Goal: Information Seeking & Learning: Learn about a topic

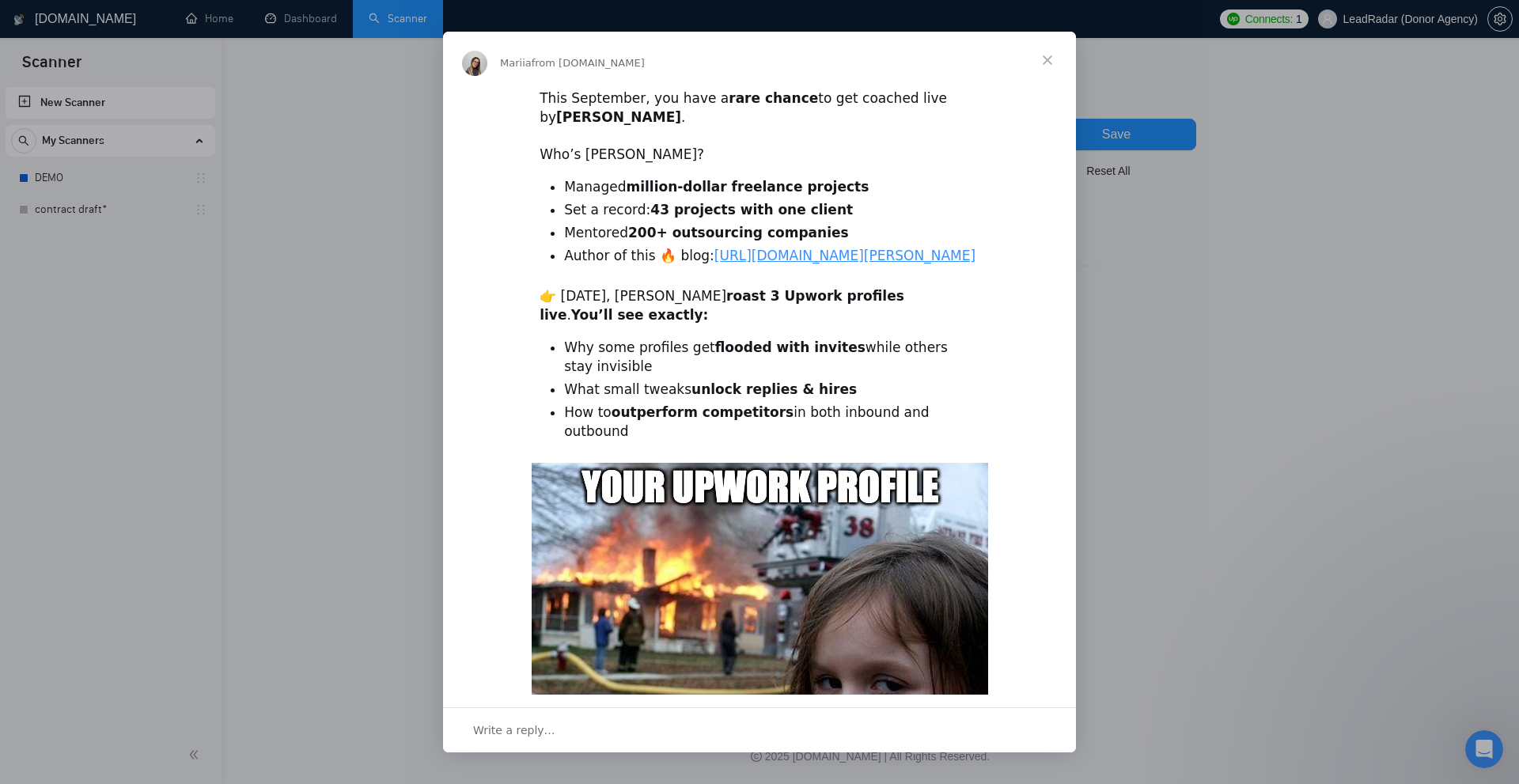
click at [378, 101] on div "Intercom messenger" at bounding box center [759, 392] width 1519 height 784
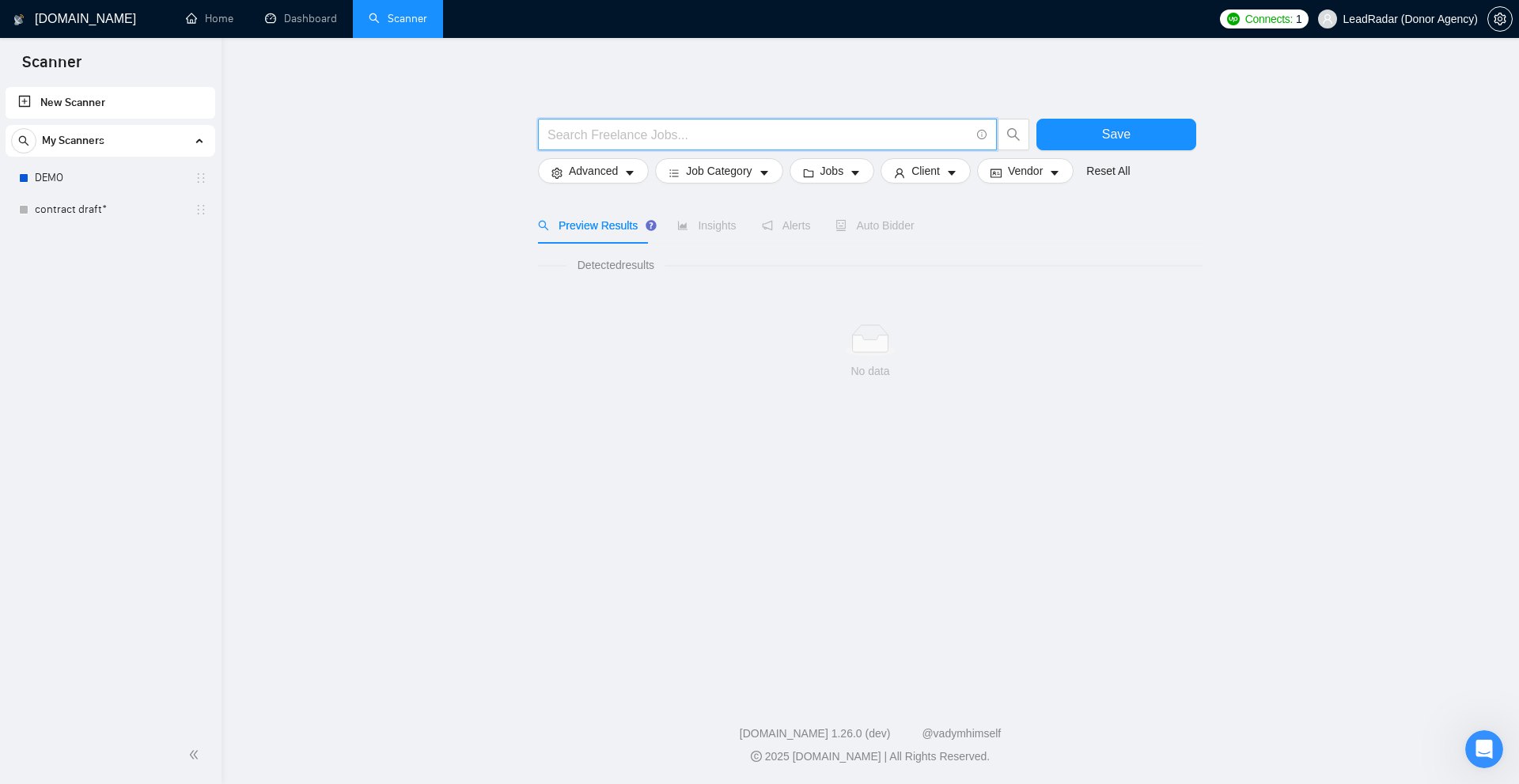
click at [675, 136] on input "text" at bounding box center [759, 135] width 423 height 20
click at [89, 111] on link "New Scanner" at bounding box center [110, 102] width 184 height 32
click at [615, 135] on input "text" at bounding box center [759, 135] width 423 height 20
click at [603, 260] on span "Detected results" at bounding box center [615, 265] width 98 height 17
click at [605, 130] on input "text" at bounding box center [759, 135] width 423 height 20
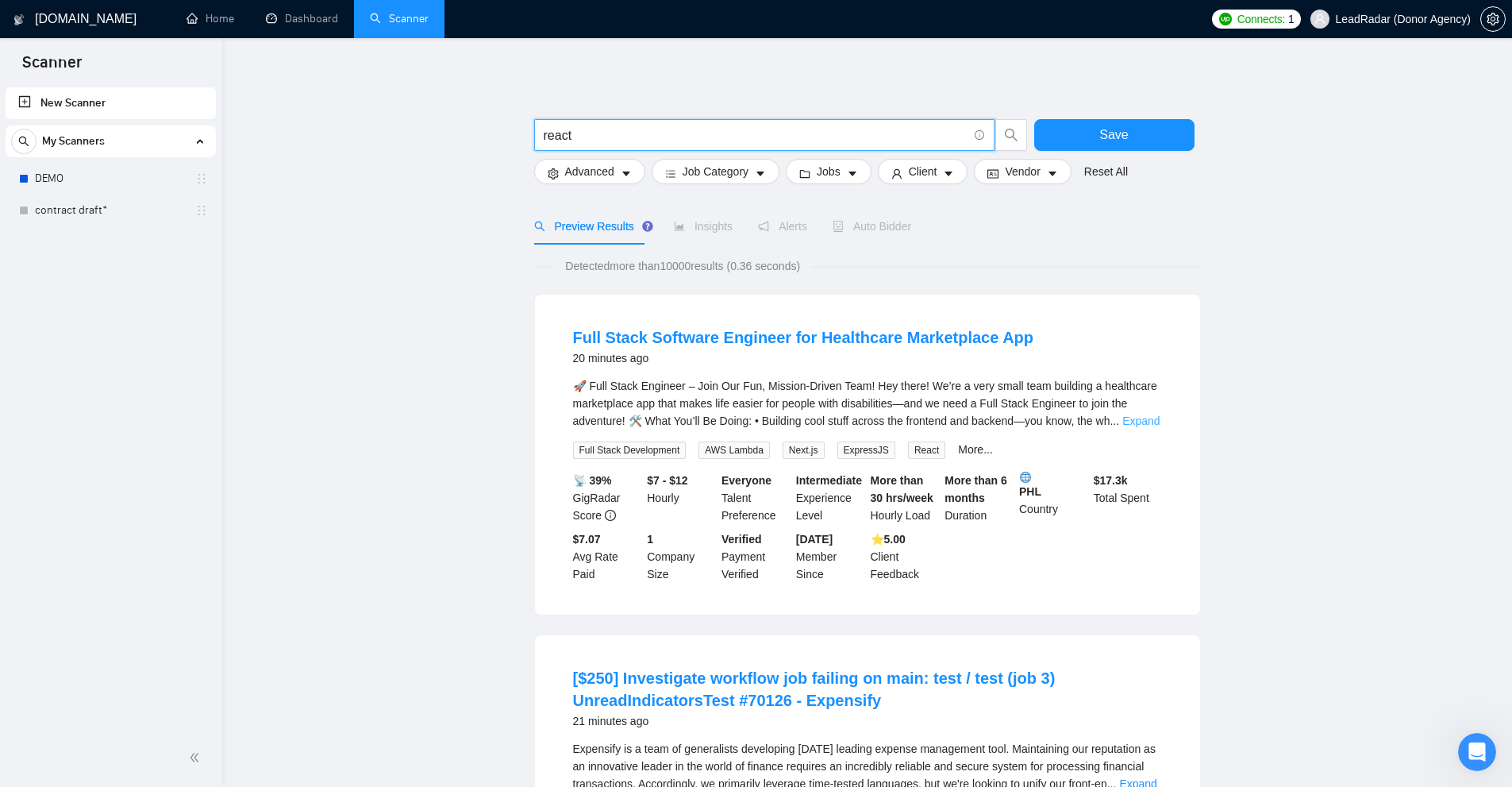
click at [1142, 418] on link "Expand" at bounding box center [1140, 421] width 37 height 13
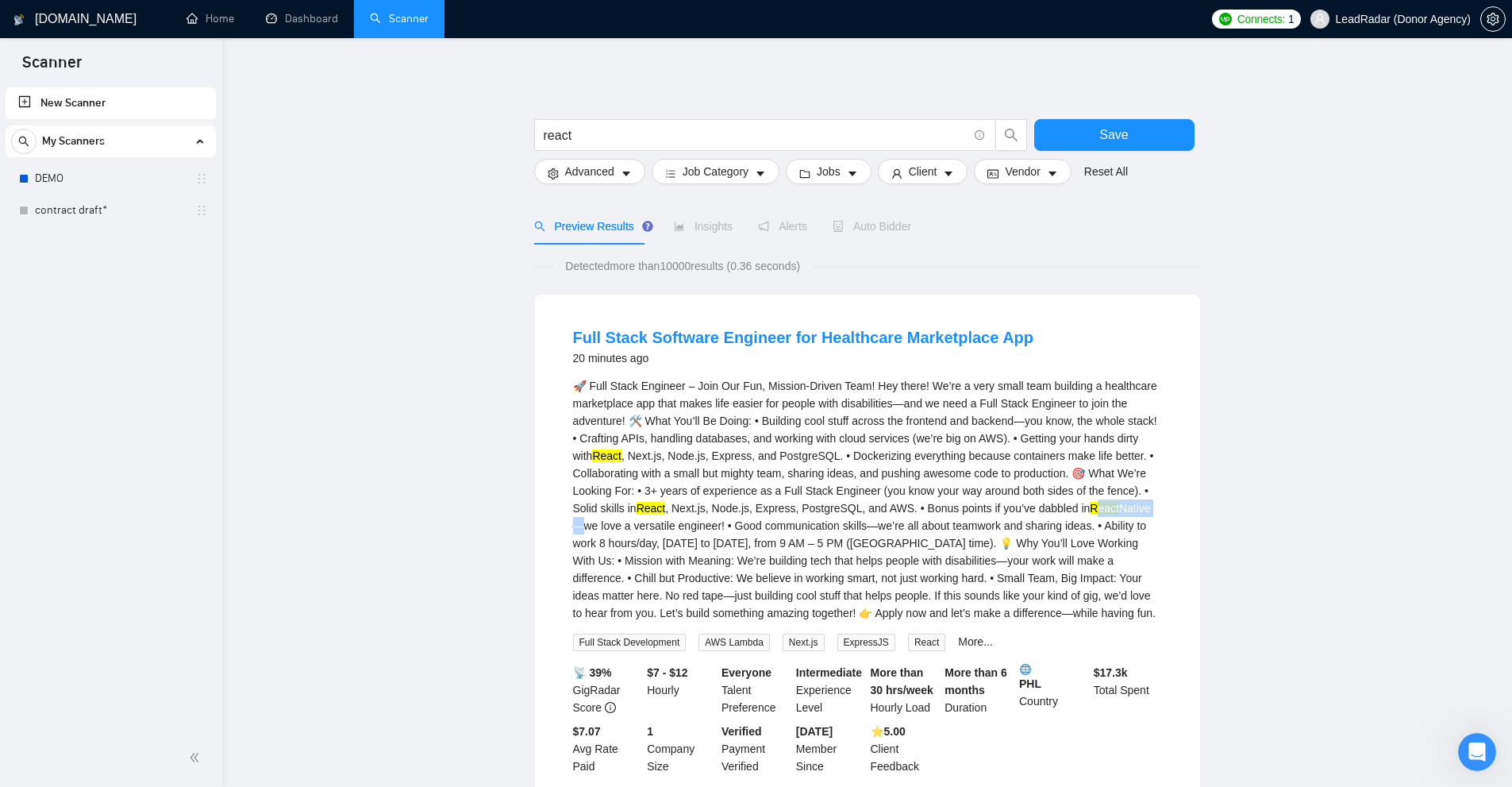
drag, startPoint x: 1088, startPoint y: 504, endPoint x: 1141, endPoint y: 507, distance: 53.1
click at [1141, 507] on div "🚀 Full Stack Engineer – Join Our Fun, Mission-Driven Team! Hey there! We’re a v…" at bounding box center [867, 500] width 589 height 245
click at [888, 520] on div "🚀 Full Stack Engineer – Join Our Fun, Mission-Driven Team! Hey there! We’re a v…" at bounding box center [867, 500] width 589 height 245
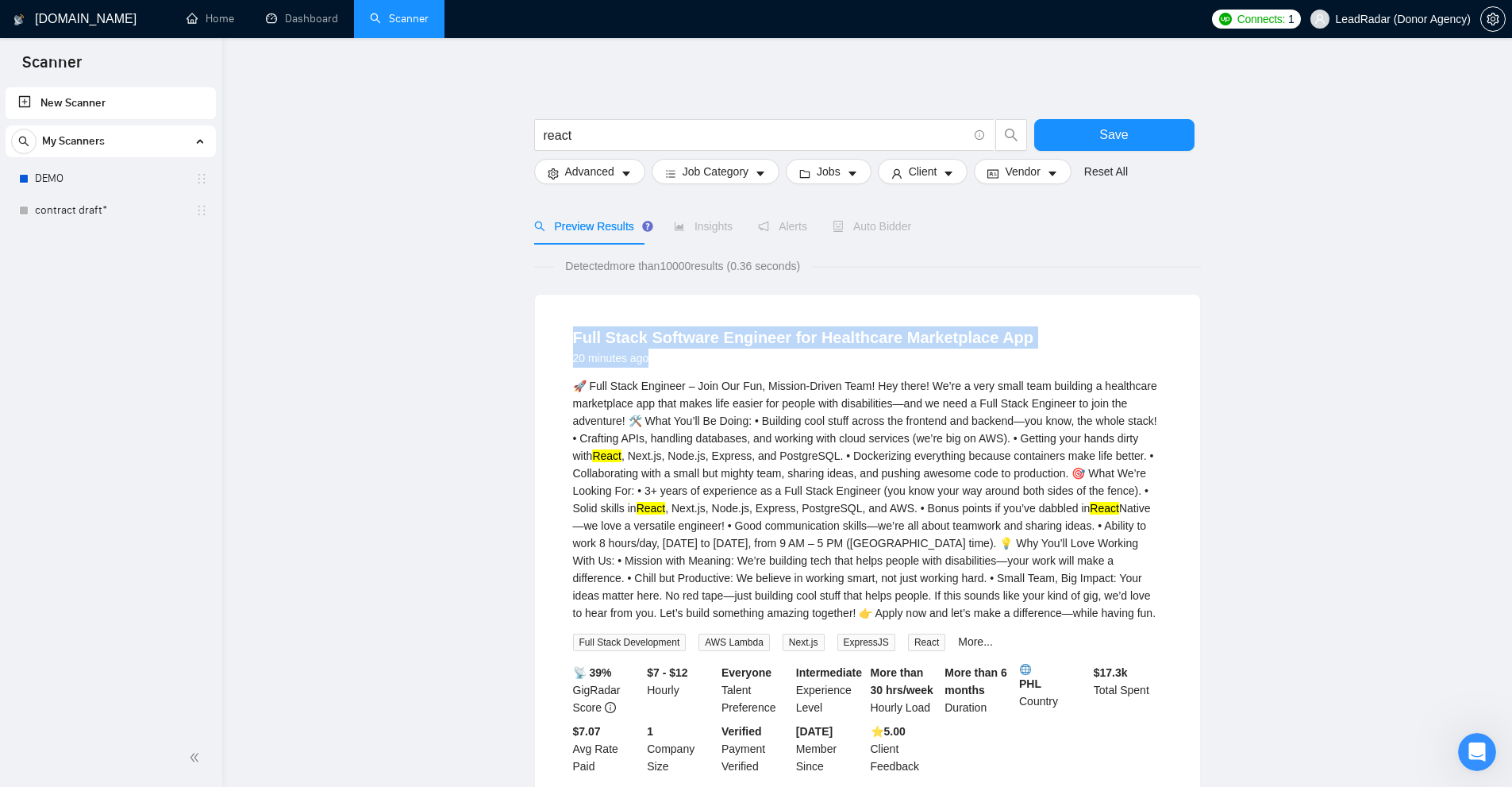
drag, startPoint x: 580, startPoint y: 328, endPoint x: 1099, endPoint y: 340, distance: 519.1
click at [1099, 340] on li "Full Stack Software Engineer for Healthcare Marketplace App 20 minutes ago 🚀 Fu…" at bounding box center [867, 550] width 627 height 474
click at [1036, 318] on li "Full Stack Software Engineer for Healthcare Marketplace App 20 minutes ago 🚀 Fu…" at bounding box center [867, 550] width 627 height 474
drag, startPoint x: 1014, startPoint y: 337, endPoint x: 568, endPoint y: 331, distance: 446.0
click at [568, 331] on li "Full Stack Software Engineer for Healthcare Marketplace App 20 minutes ago 🚀 Fu…" at bounding box center [867, 550] width 627 height 474
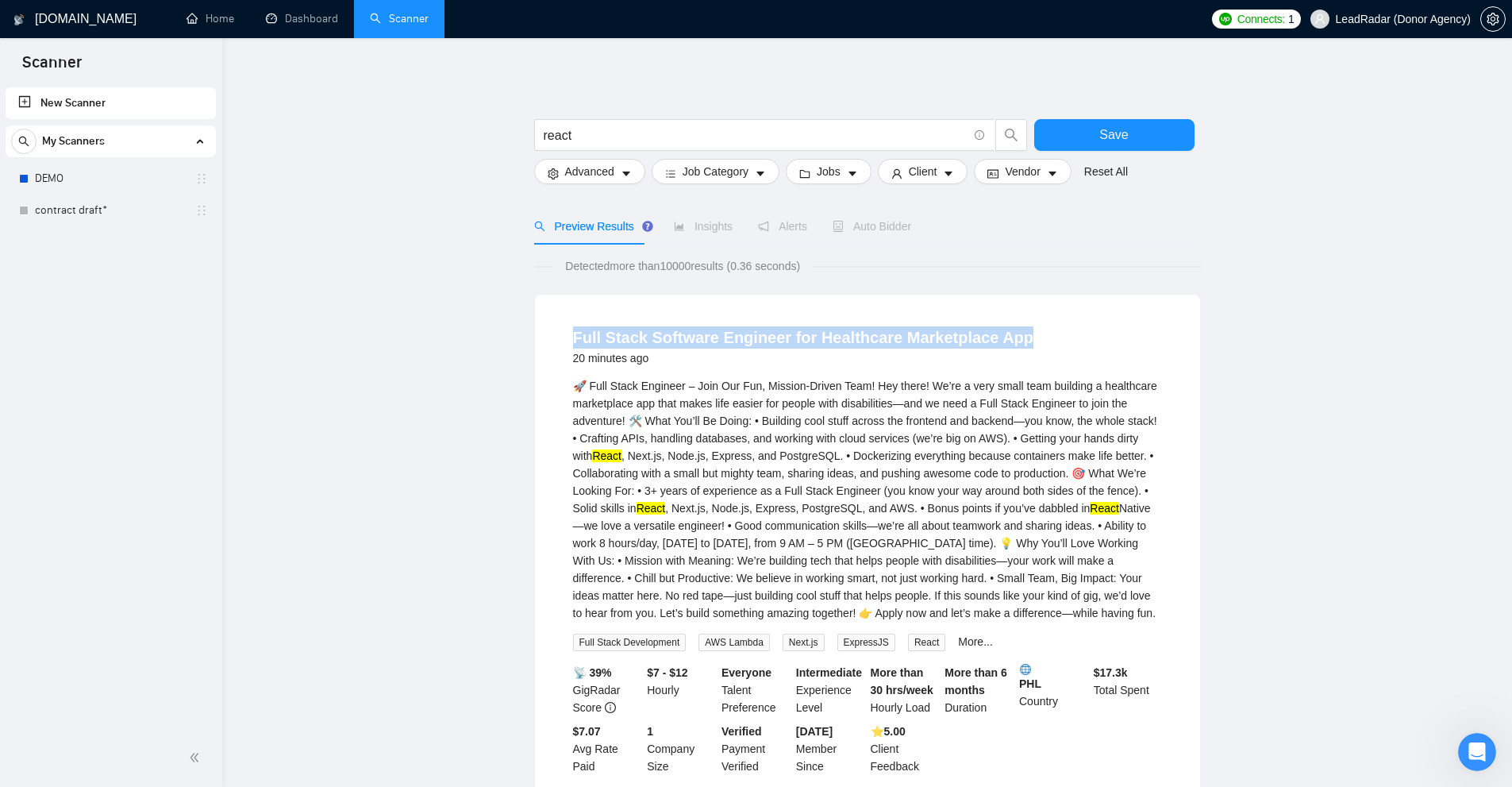
copy link "Full Stack Software Engineer for Healthcare Marketplace App"
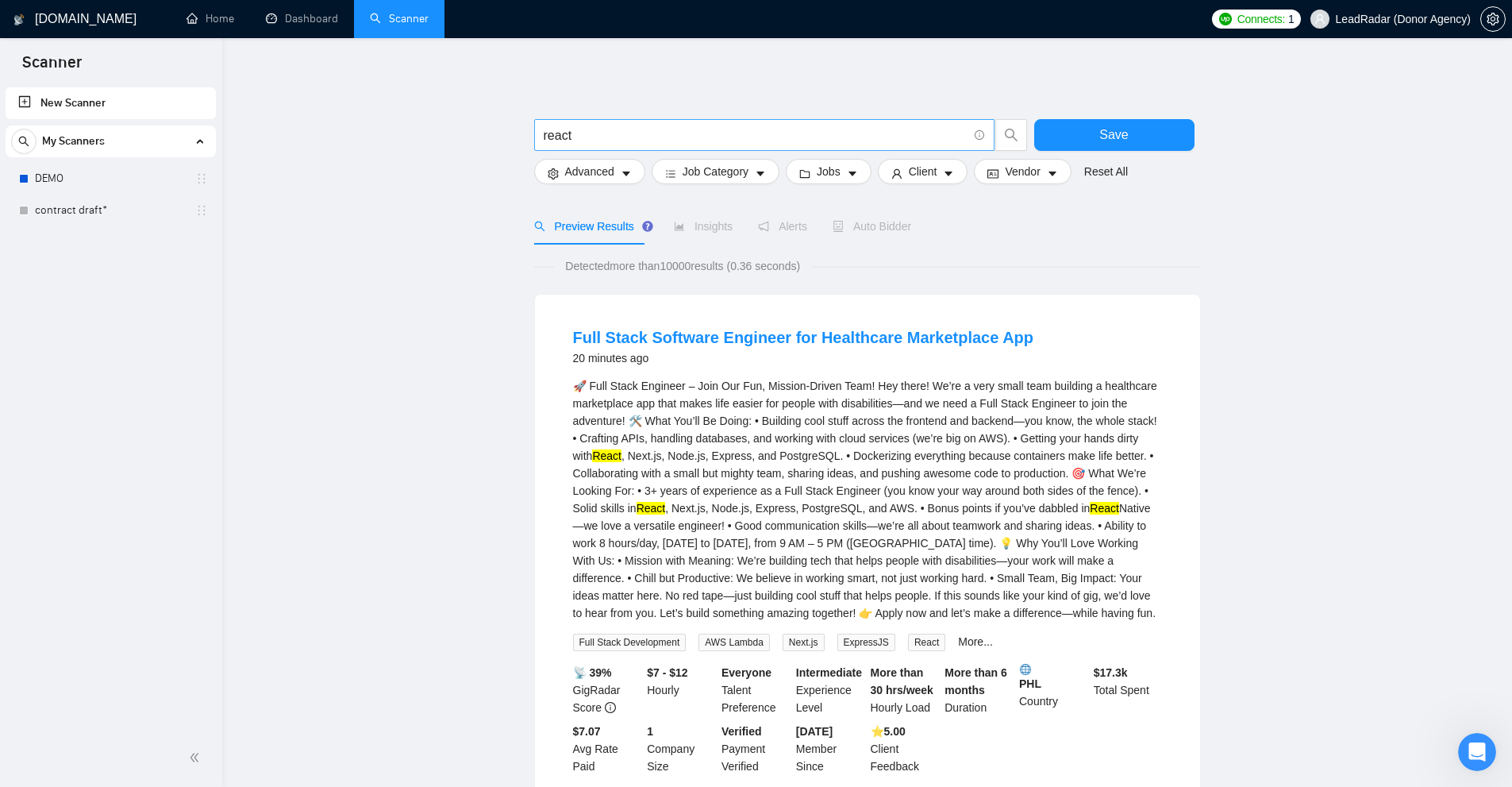
click at [627, 132] on input "react" at bounding box center [756, 135] width 424 height 20
paste input "Full Stack Software Engineer for Healthcare Marketplace App"
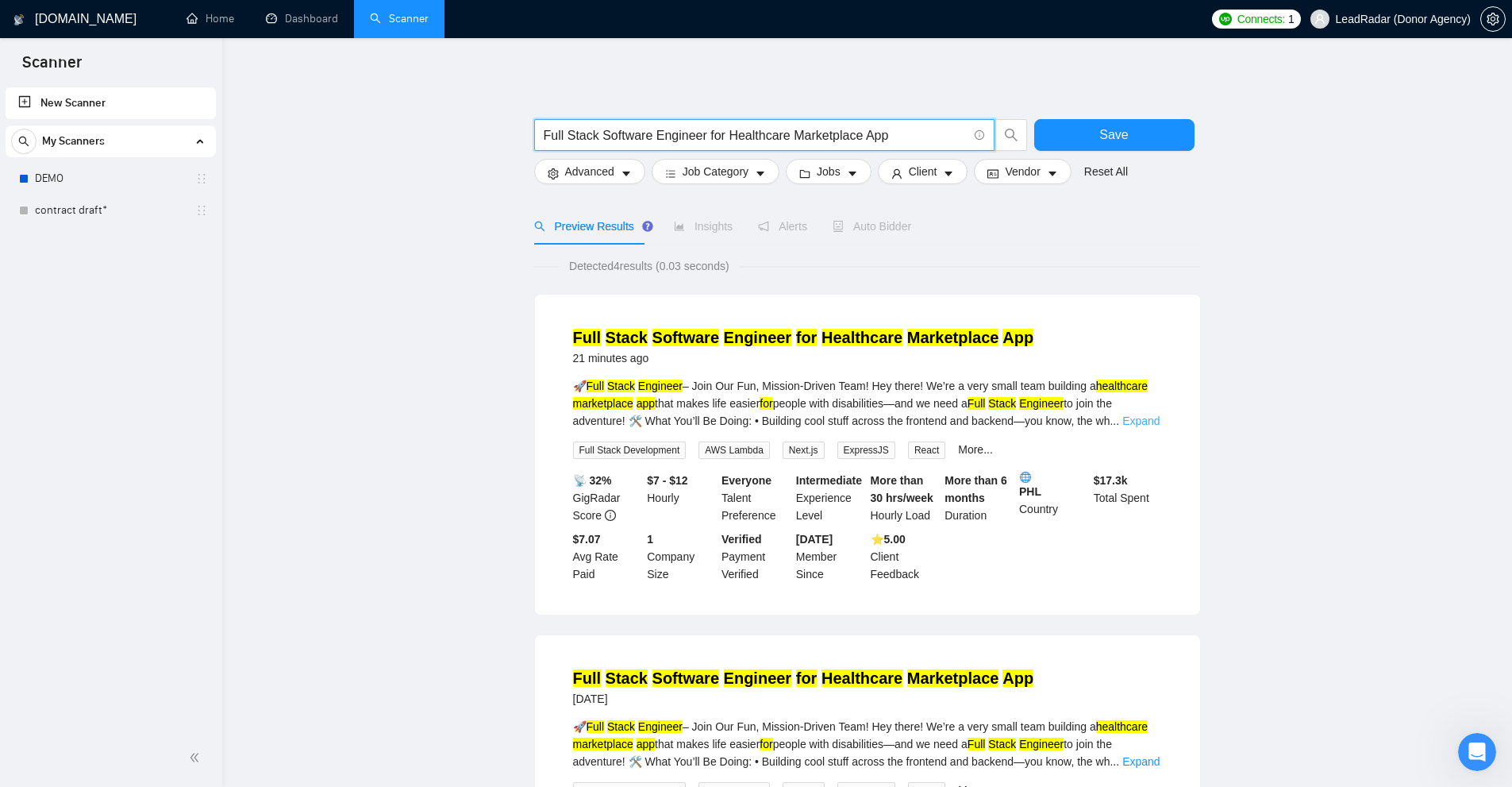
click at [1154, 425] on link "Expand" at bounding box center [1140, 421] width 37 height 13
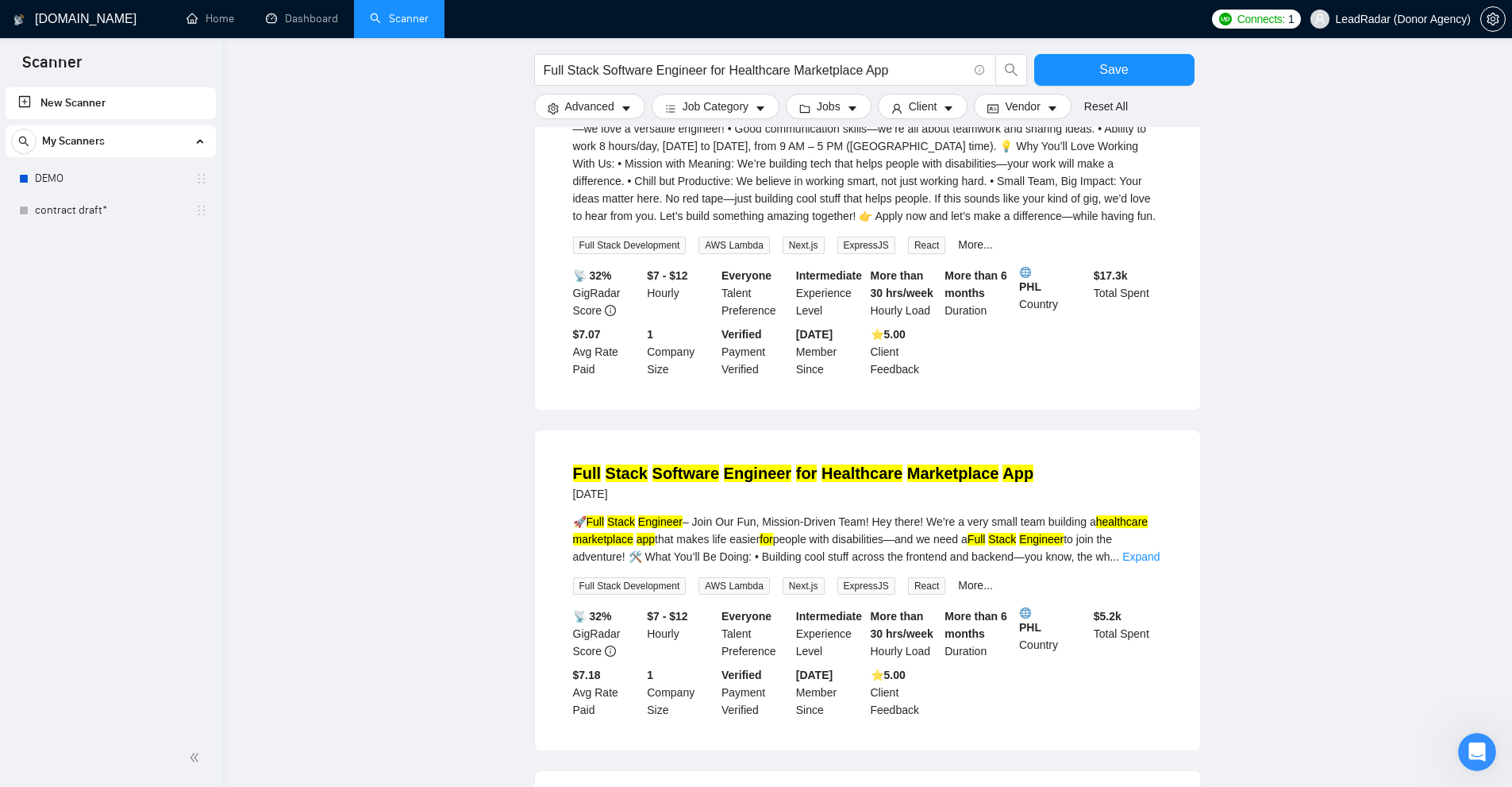
scroll to position [635, 0]
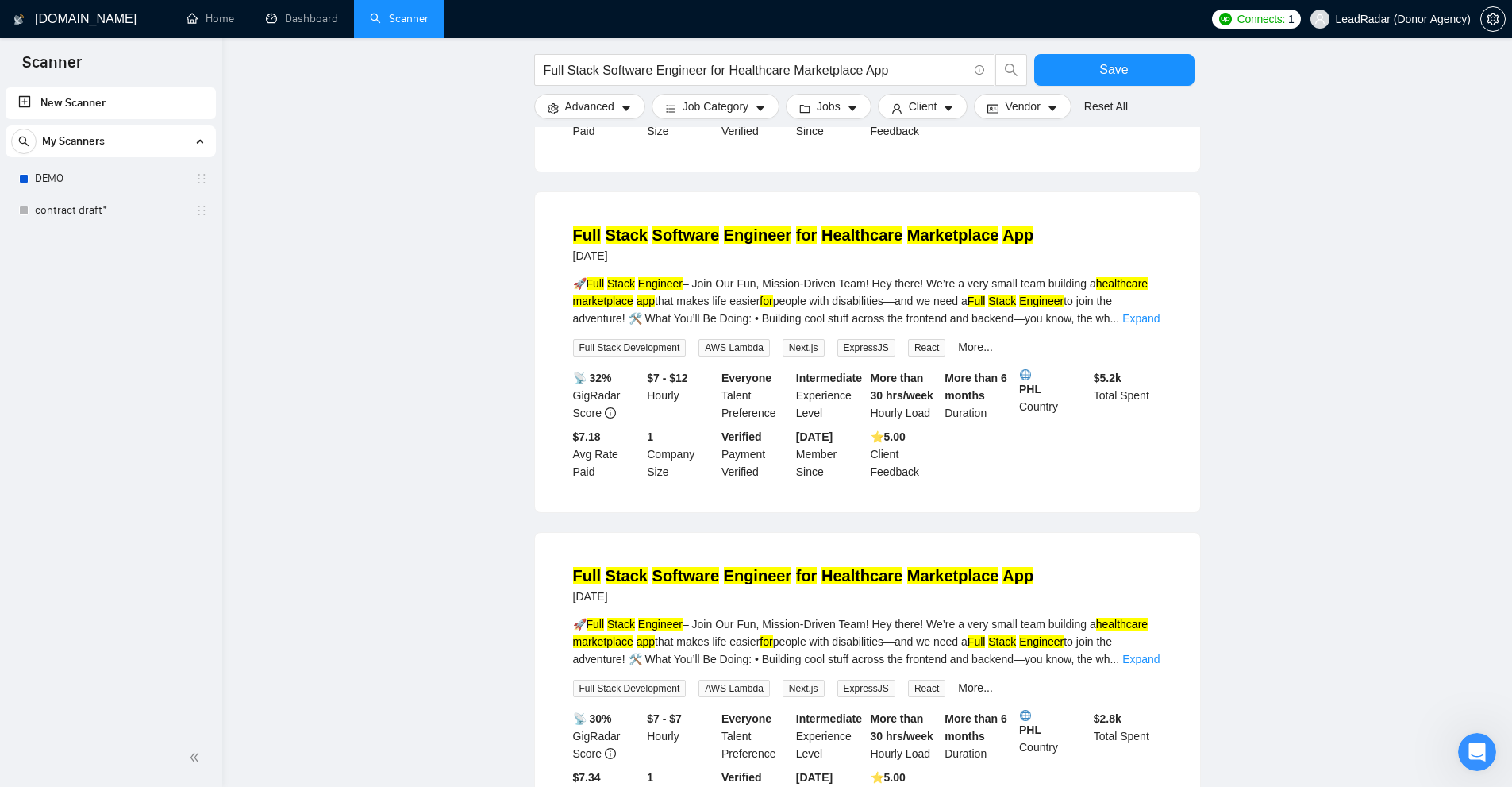
click at [1150, 309] on div "🚀 Full Stack Engineer – Join Our Fun, Mission-Driven Team! Hey there! We’re a v…" at bounding box center [867, 301] width 589 height 53
click at [1136, 325] on div "🚀 Full Stack Engineer – Join Our Fun, Mission-Driven Team! Hey there! We’re a v…" at bounding box center [867, 301] width 589 height 53
click at [1143, 316] on link "Expand" at bounding box center [1140, 318] width 37 height 13
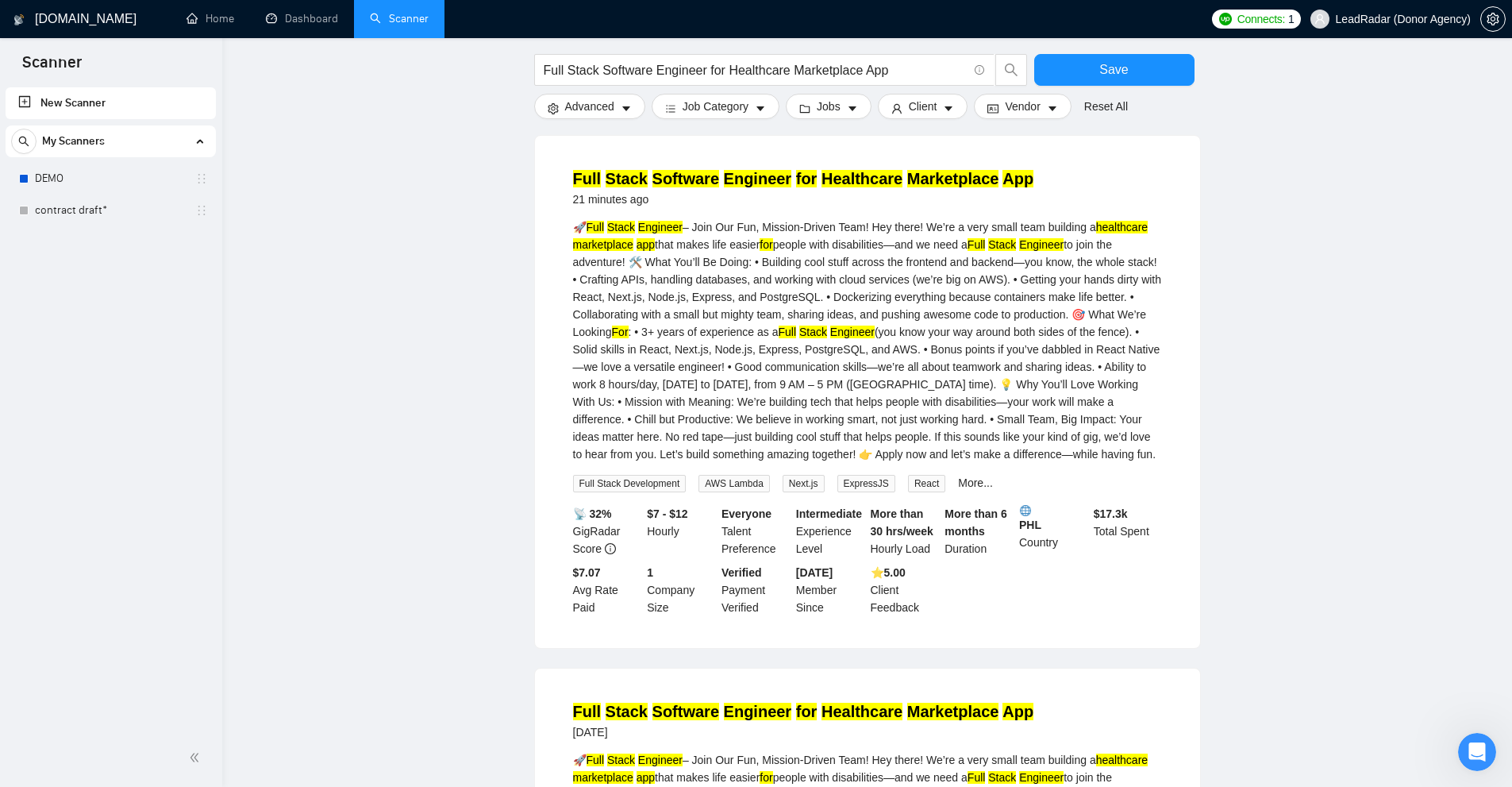
scroll to position [0, 0]
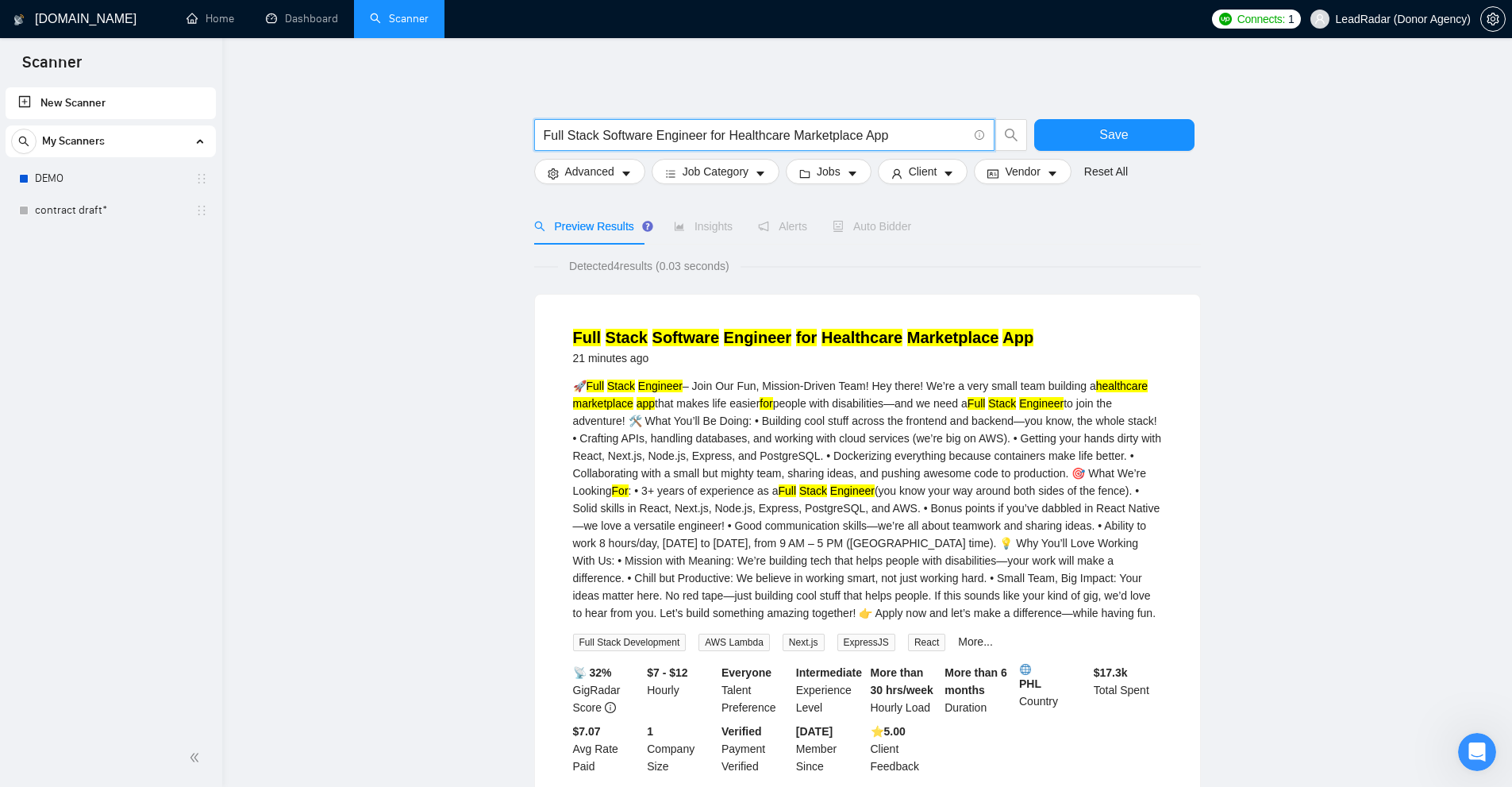
click at [924, 133] on input "Full Stack Software Engineer for Healthcare Marketplace App" at bounding box center [756, 135] width 424 height 20
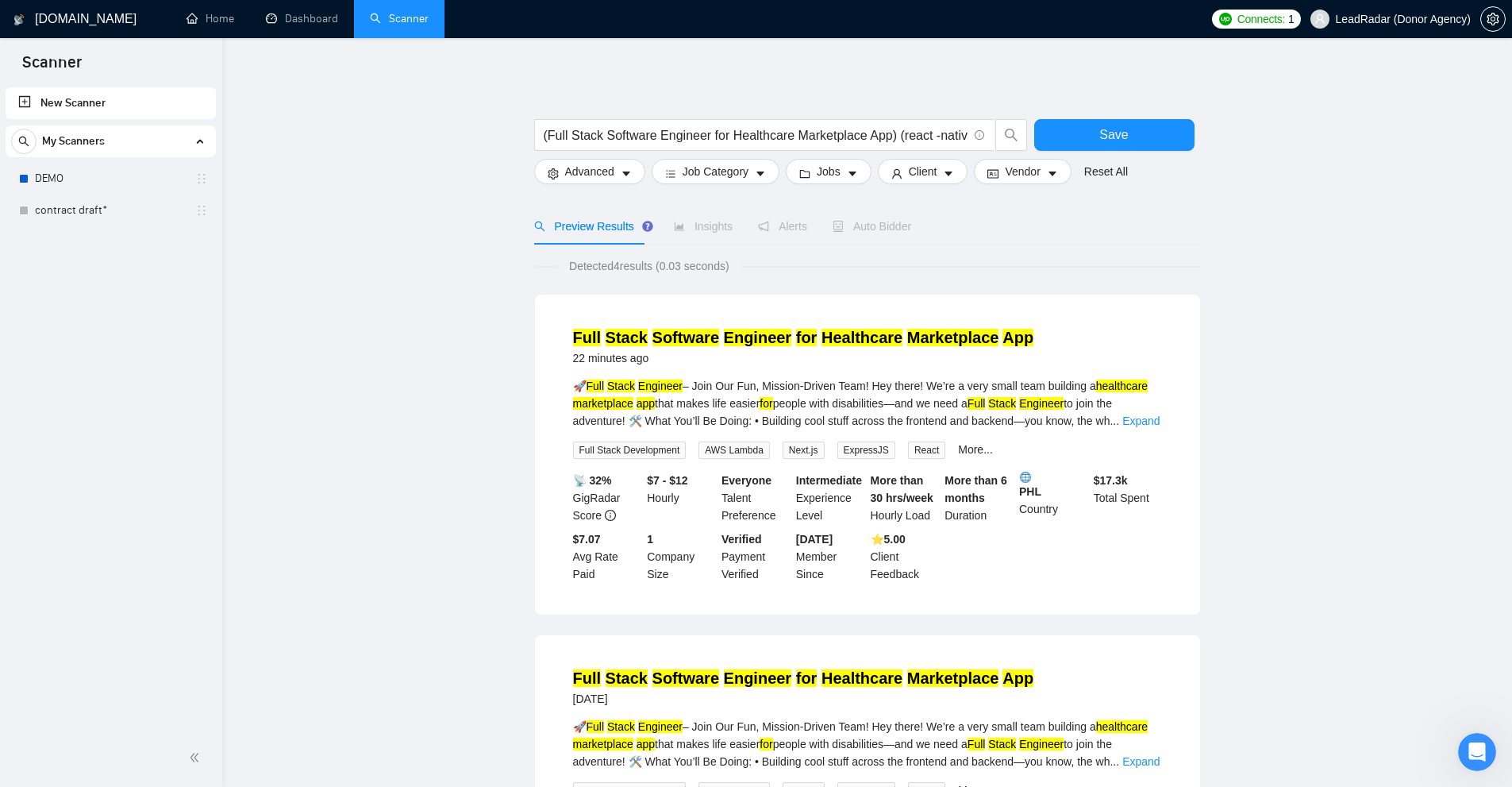
click at [1148, 429] on div "🚀 Full Stack Engineer – Join Our Fun, Mission-Driven Team! Hey there! We’re a v…" at bounding box center [867, 403] width 589 height 53
click at [1158, 418] on link "Expand" at bounding box center [1140, 421] width 37 height 13
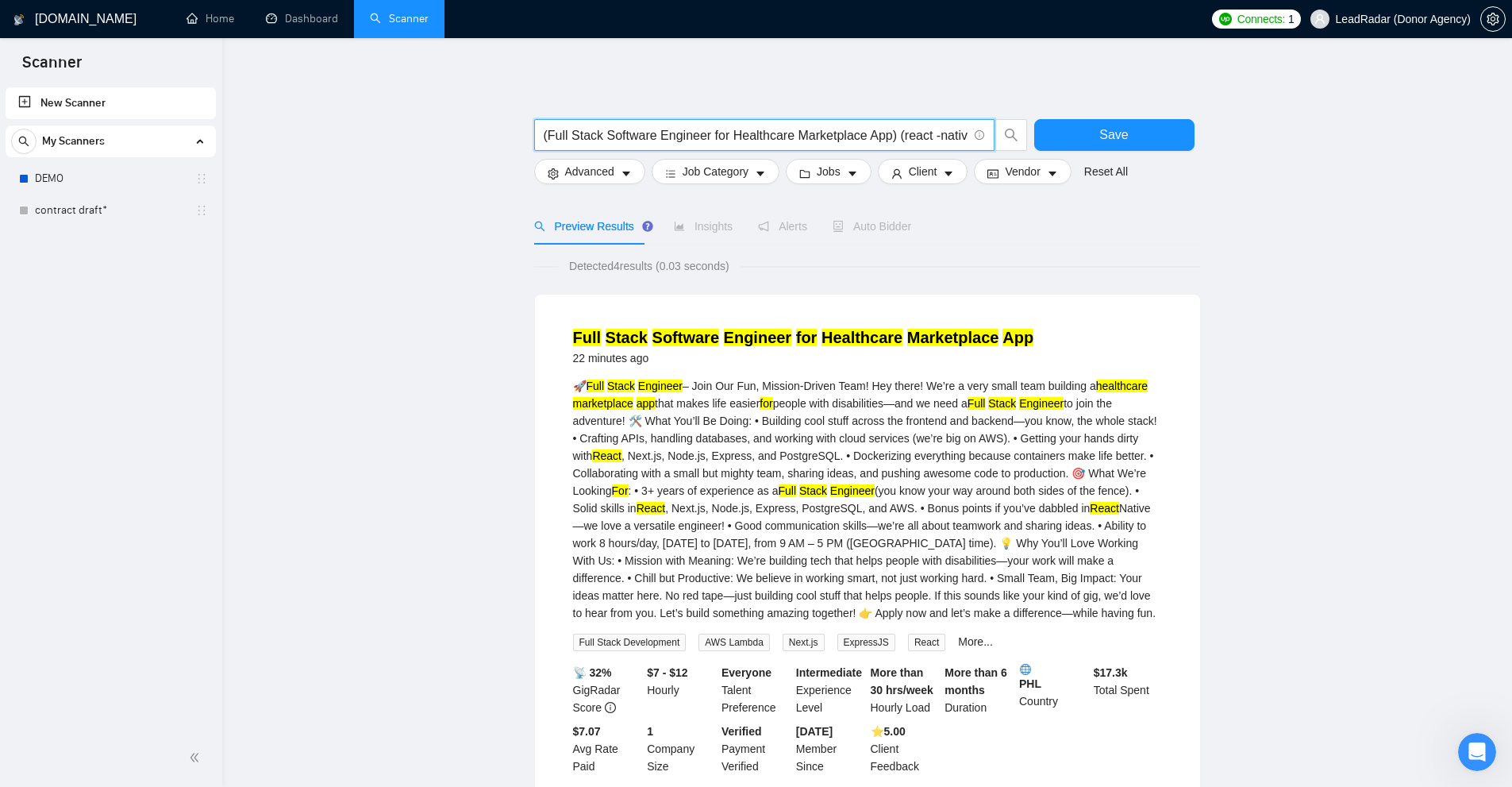
click at [954, 135] on input "(Full Stack Software Engineer for Healthcare Marketplace App) (react -native)" at bounding box center [756, 135] width 424 height 20
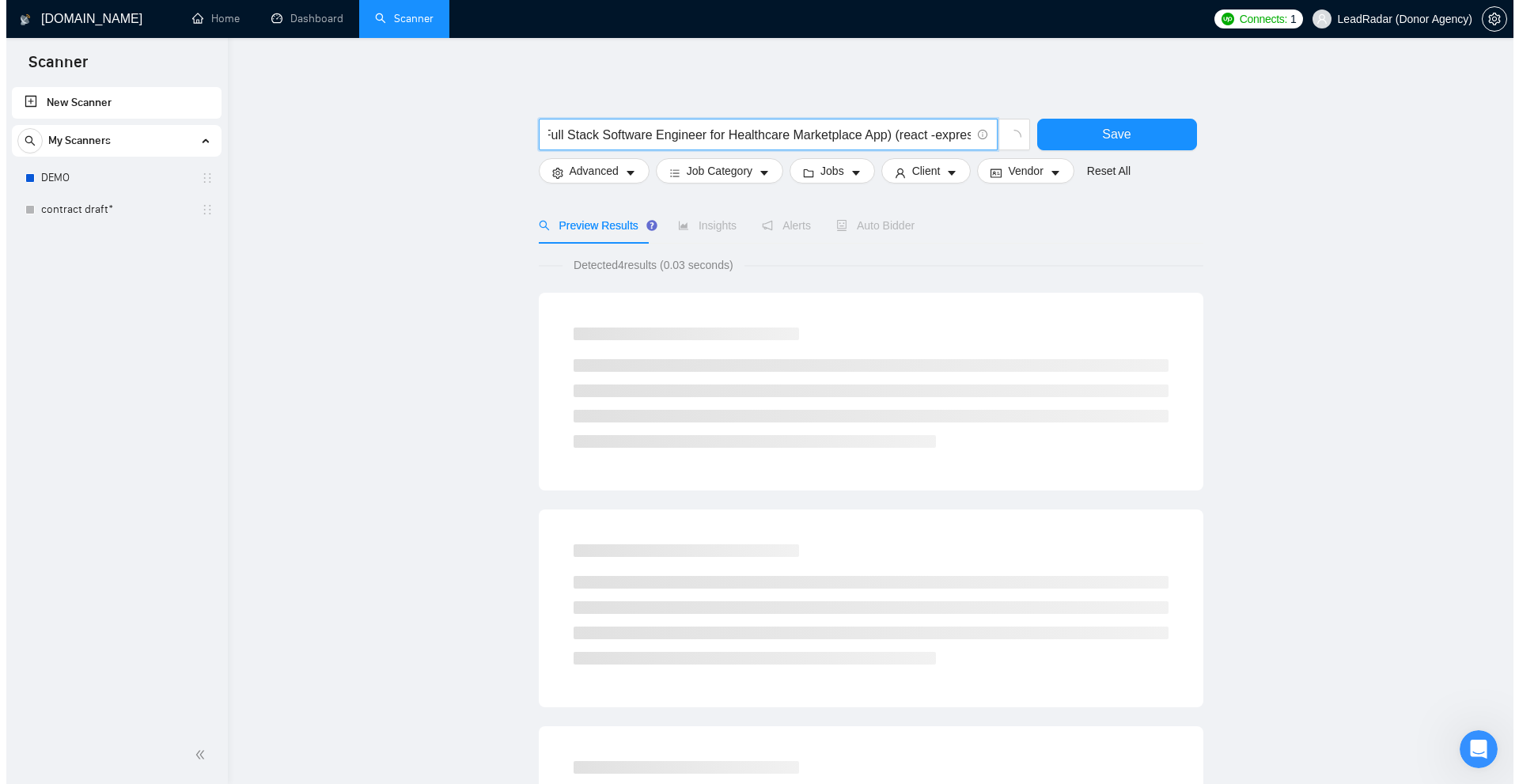
scroll to position [0, 12]
click at [911, 130] on input "(Full Stack Software Engineer for Healthcare Marketplace App) (react -express)" at bounding box center [754, 135] width 423 height 20
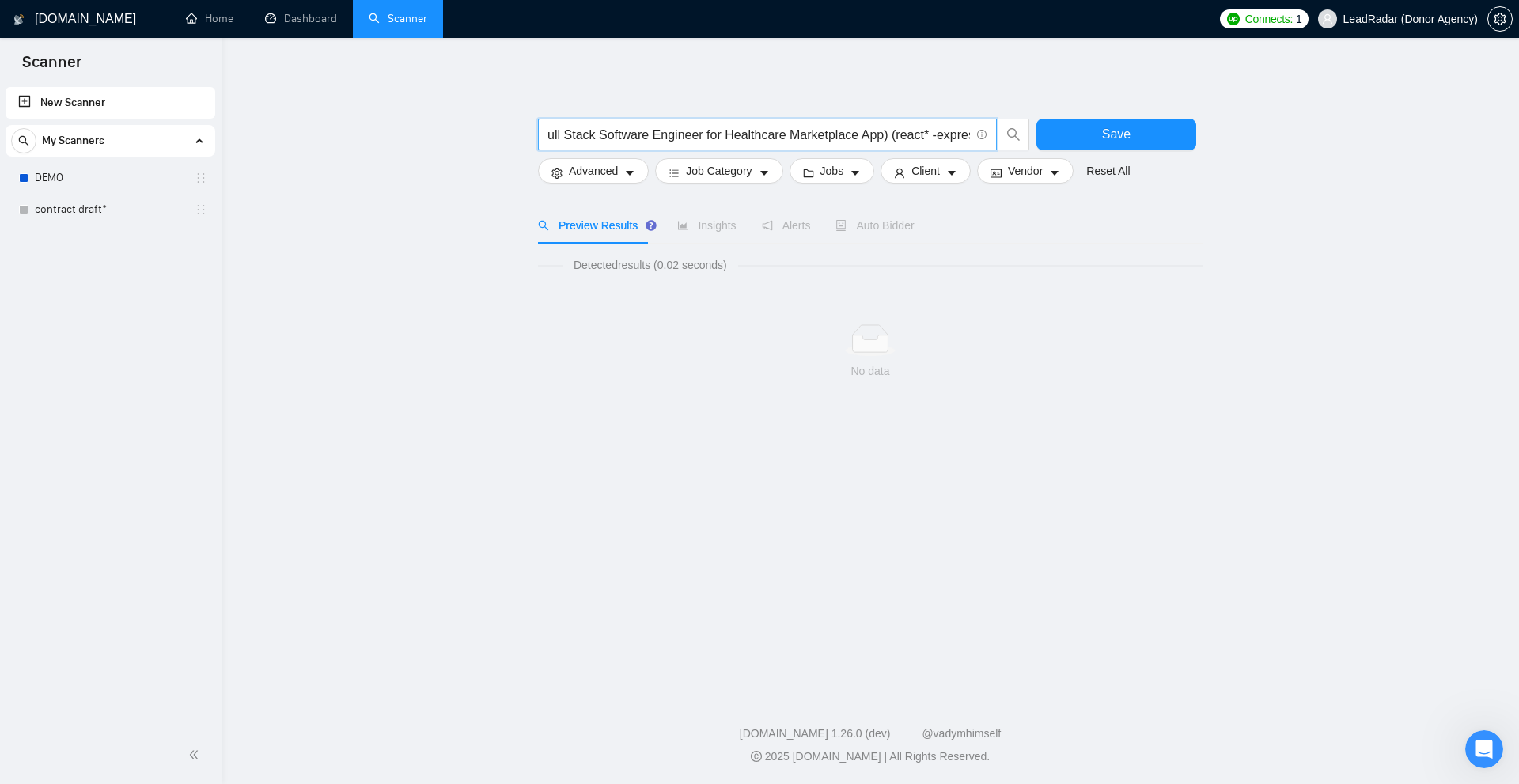
type input "(Full Stack Software Engineer for Healthcare Marketplace App) (react* -express)"
click at [1471, 737] on div "Open Intercom Messenger" at bounding box center [1482, 747] width 52 height 52
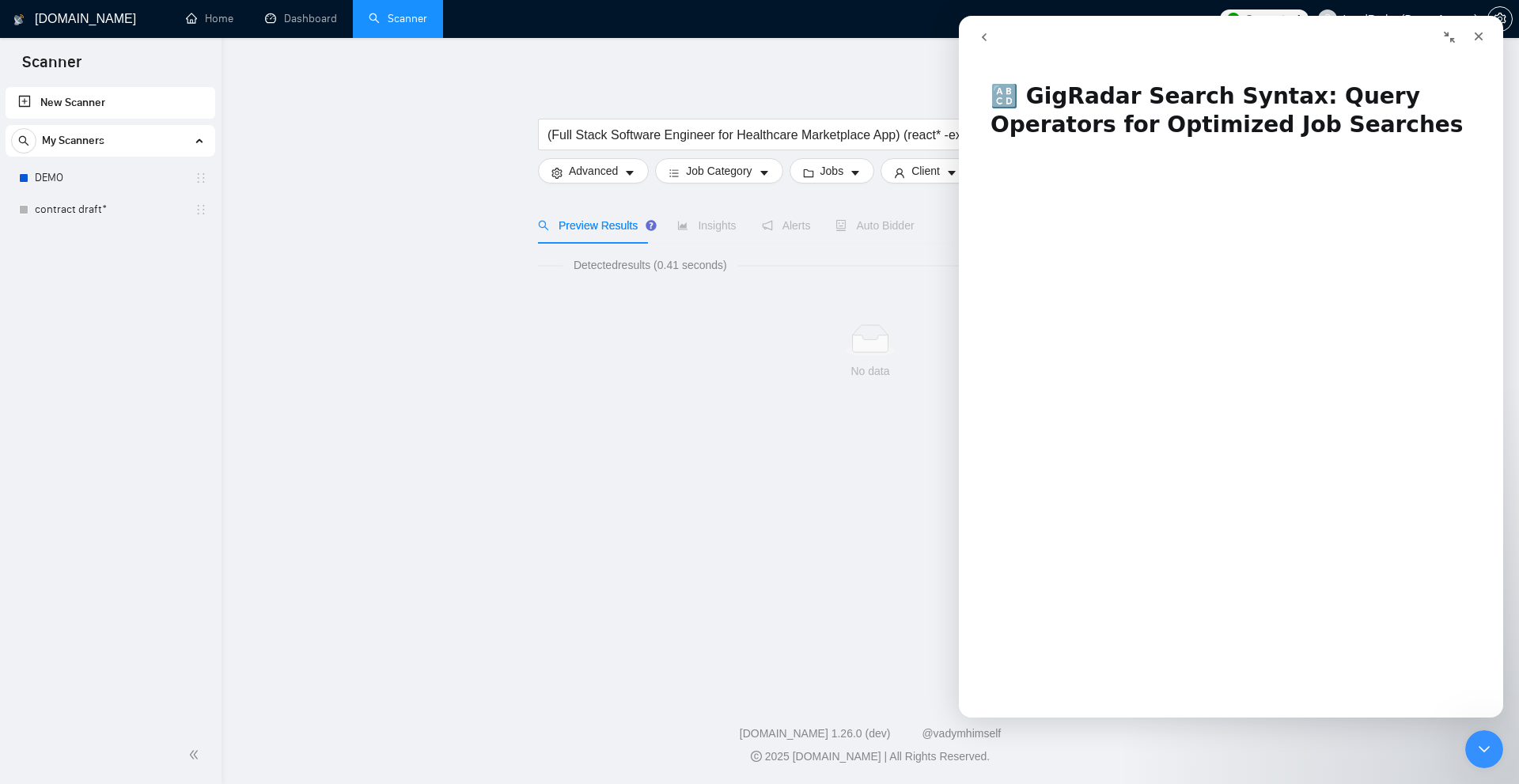
drag, startPoint x: 989, startPoint y: 37, endPoint x: 1951, endPoint y: 61, distance: 962.3
click at [989, 37] on icon "go back" at bounding box center [984, 37] width 13 height 13
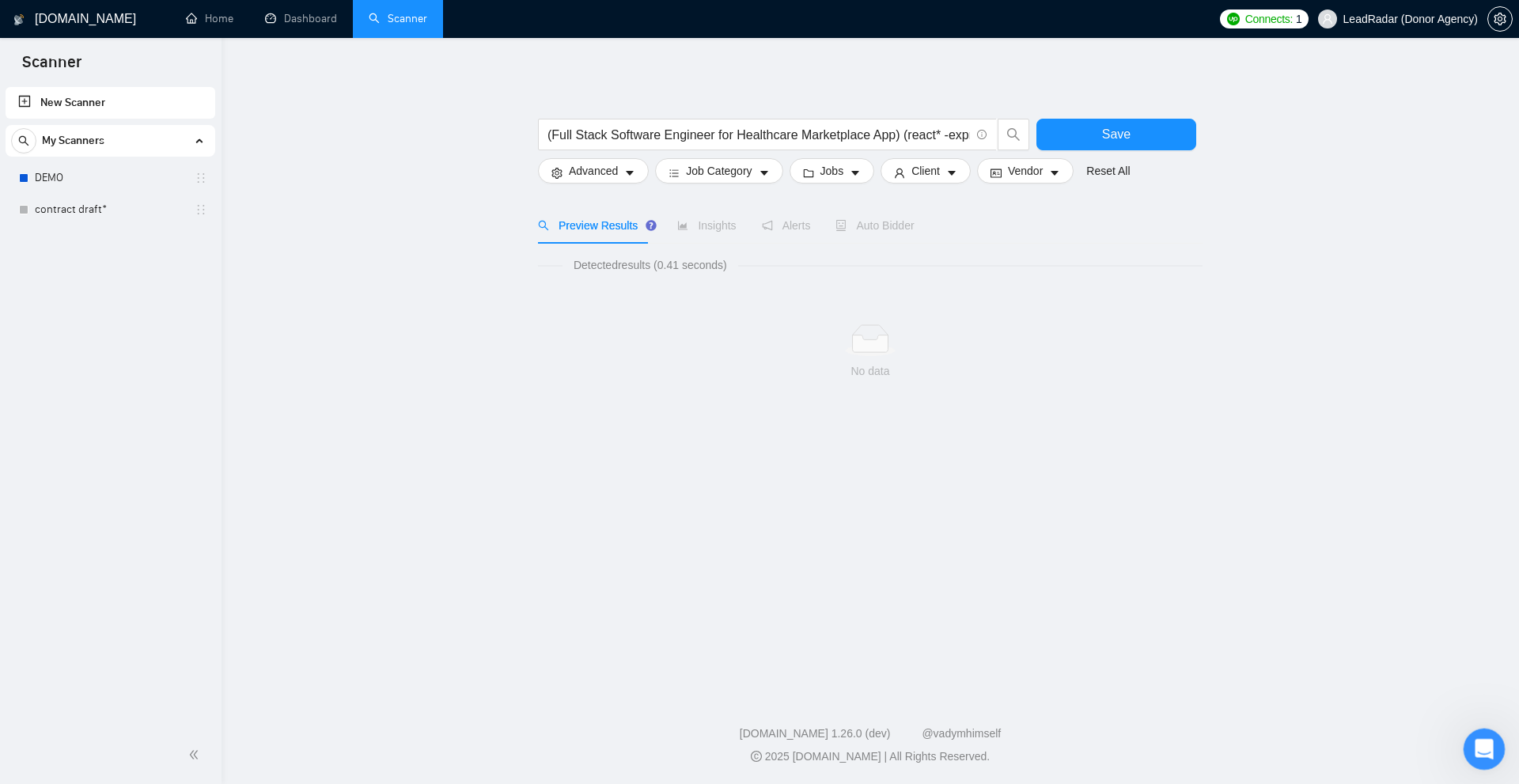
drag, startPoint x: 1481, startPoint y: 754, endPoint x: 2929, endPoint y: 1459, distance: 1610.5
click at [1481, 754] on icon "Open Intercom Messenger" at bounding box center [1482, 747] width 26 height 26
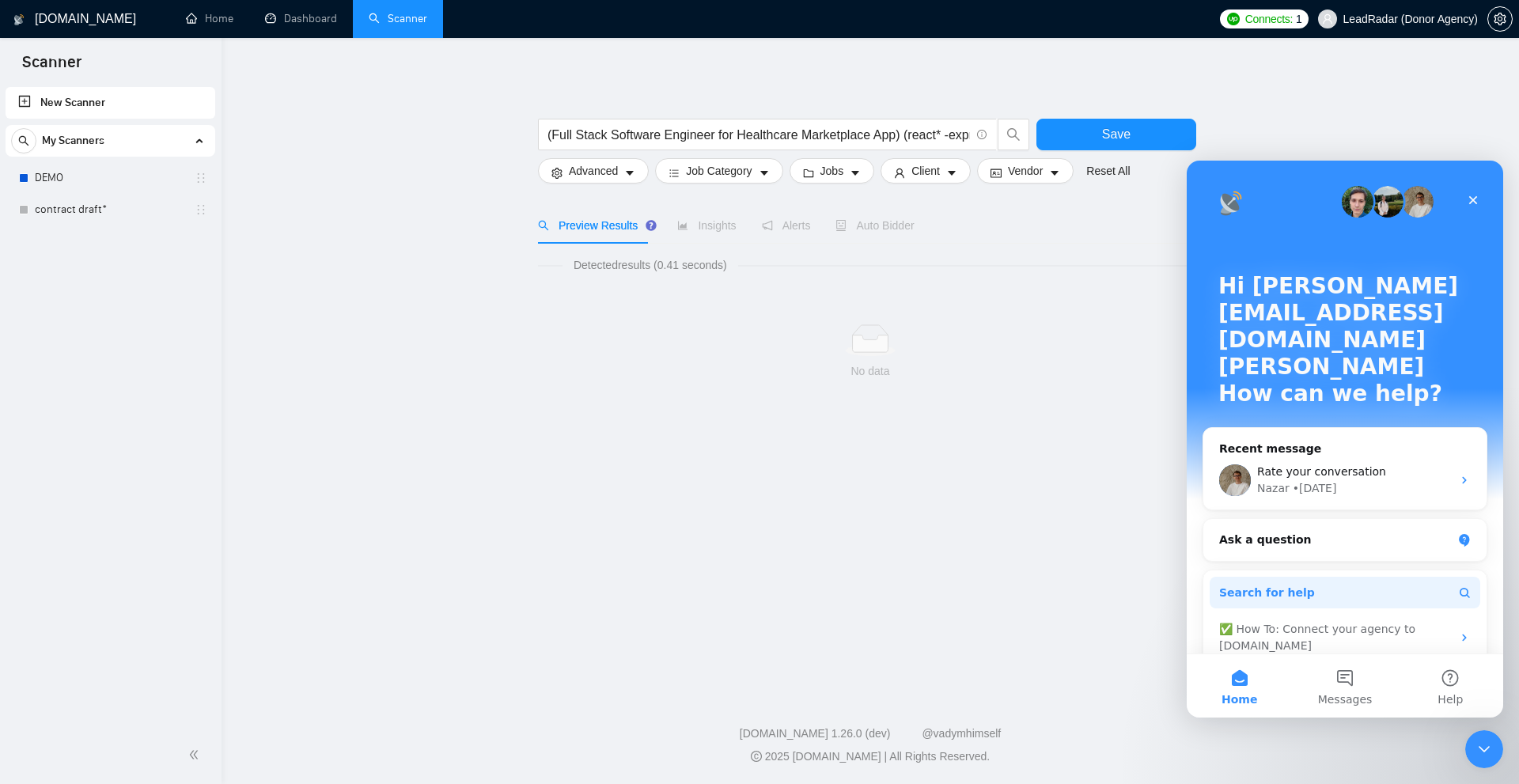
click at [1259, 584] on span "Search for help" at bounding box center [1267, 593] width 96 height 16
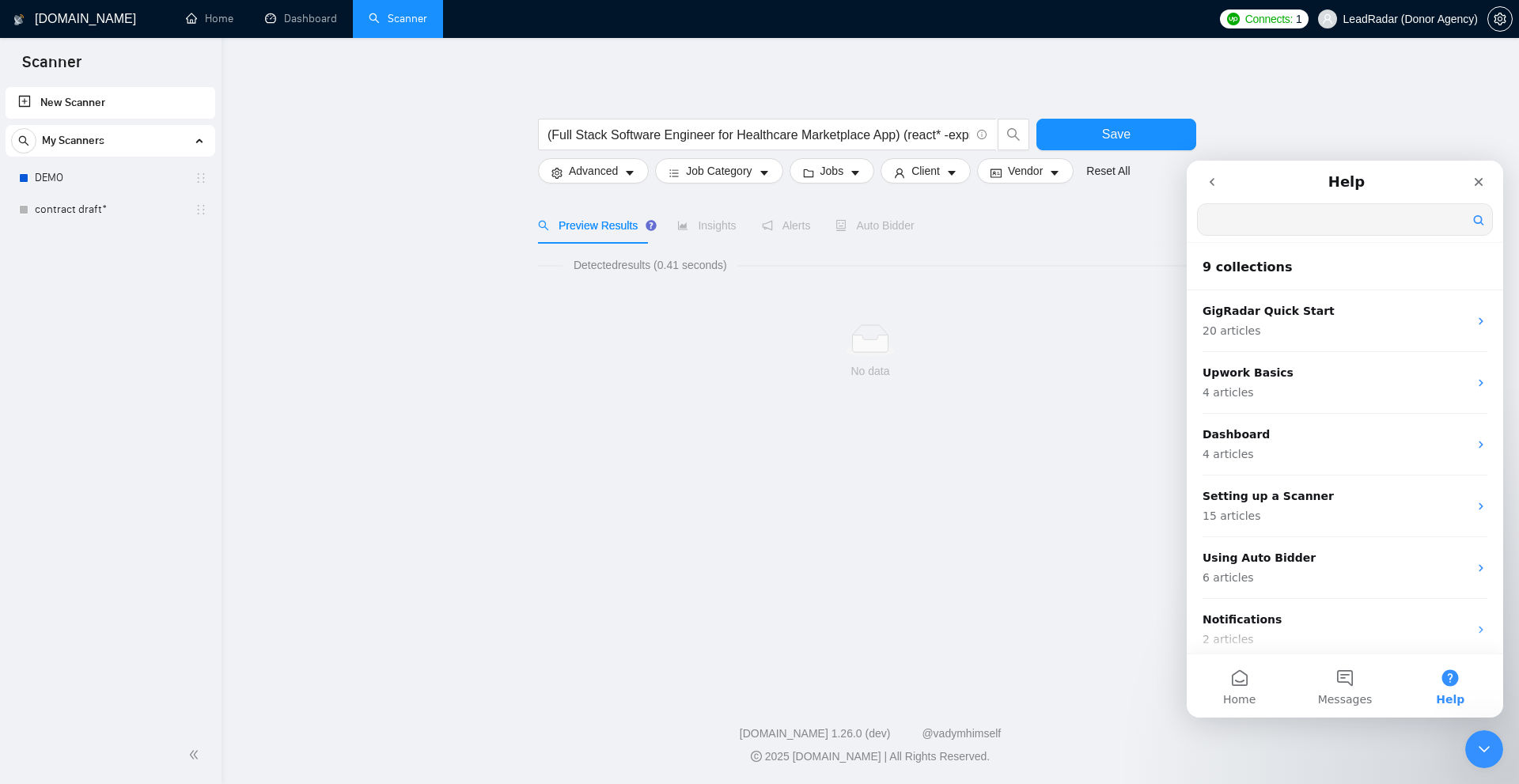
click at [1299, 224] on input "Search for help" at bounding box center [1346, 219] width 295 height 31
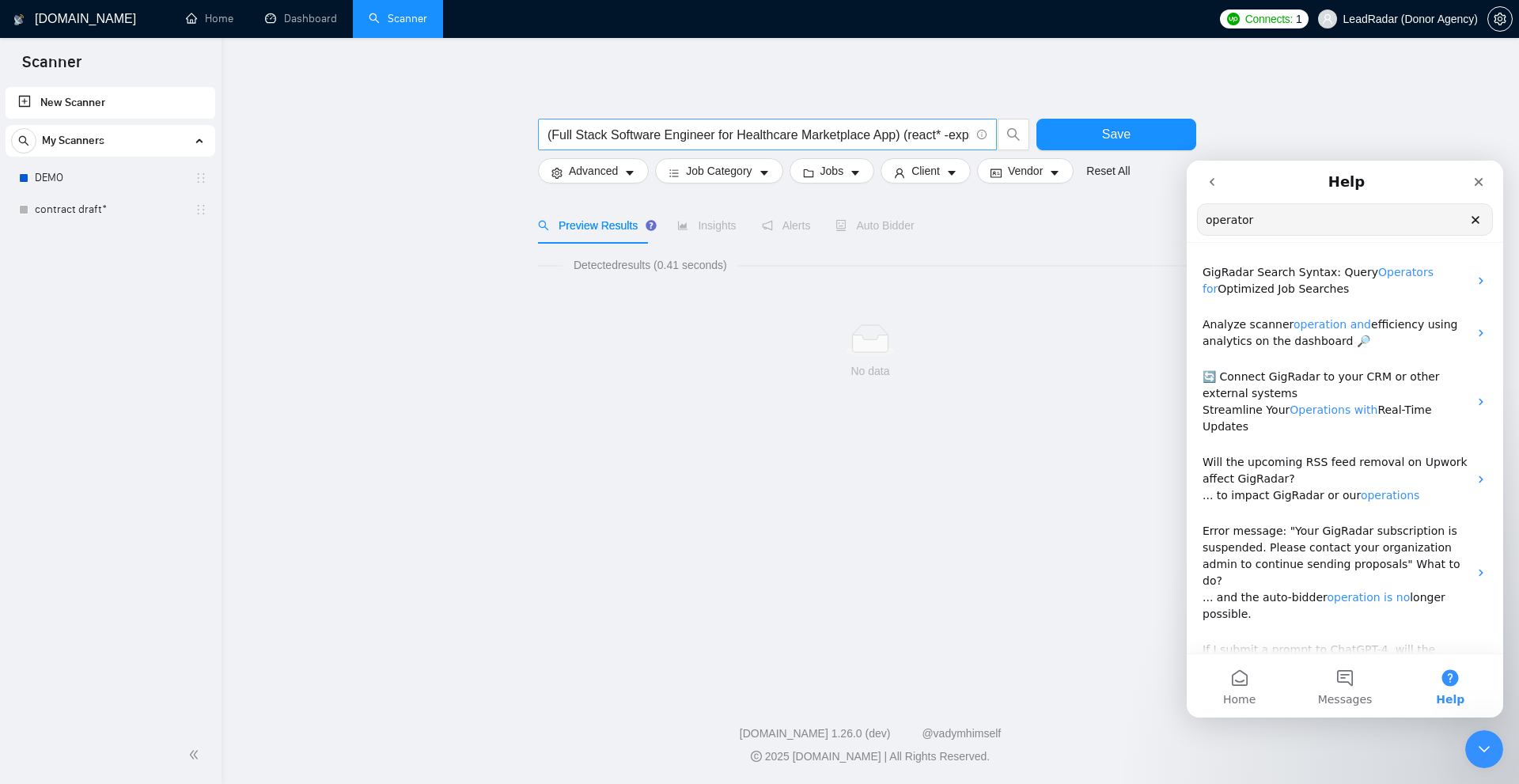
scroll to position [0, 17]
type input "operator"
click at [914, 135] on input "(Full Stack Software Engineer for Healthcare Marketplace App) (react* -express)" at bounding box center [759, 135] width 423 height 20
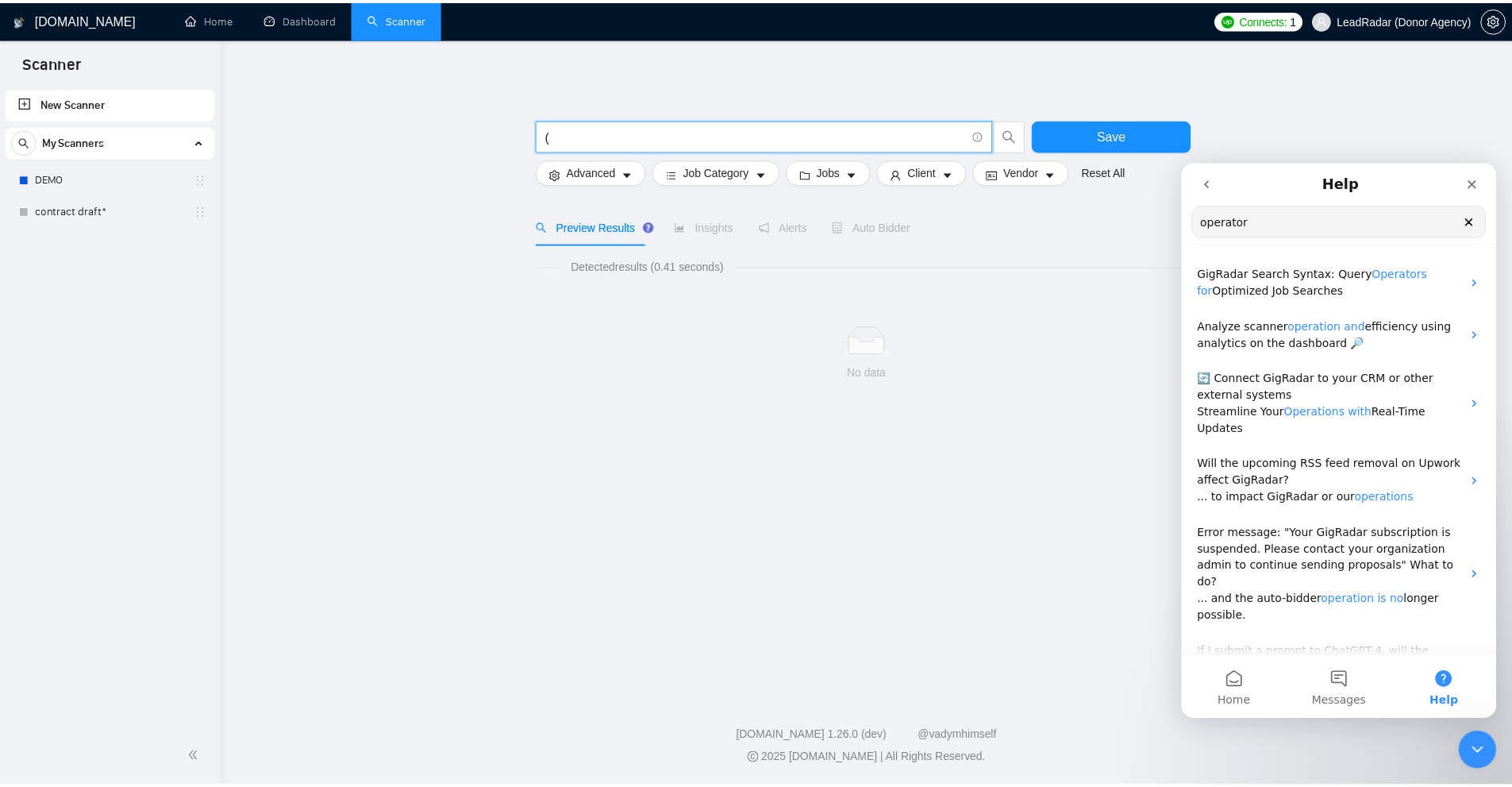
scroll to position [0, 0]
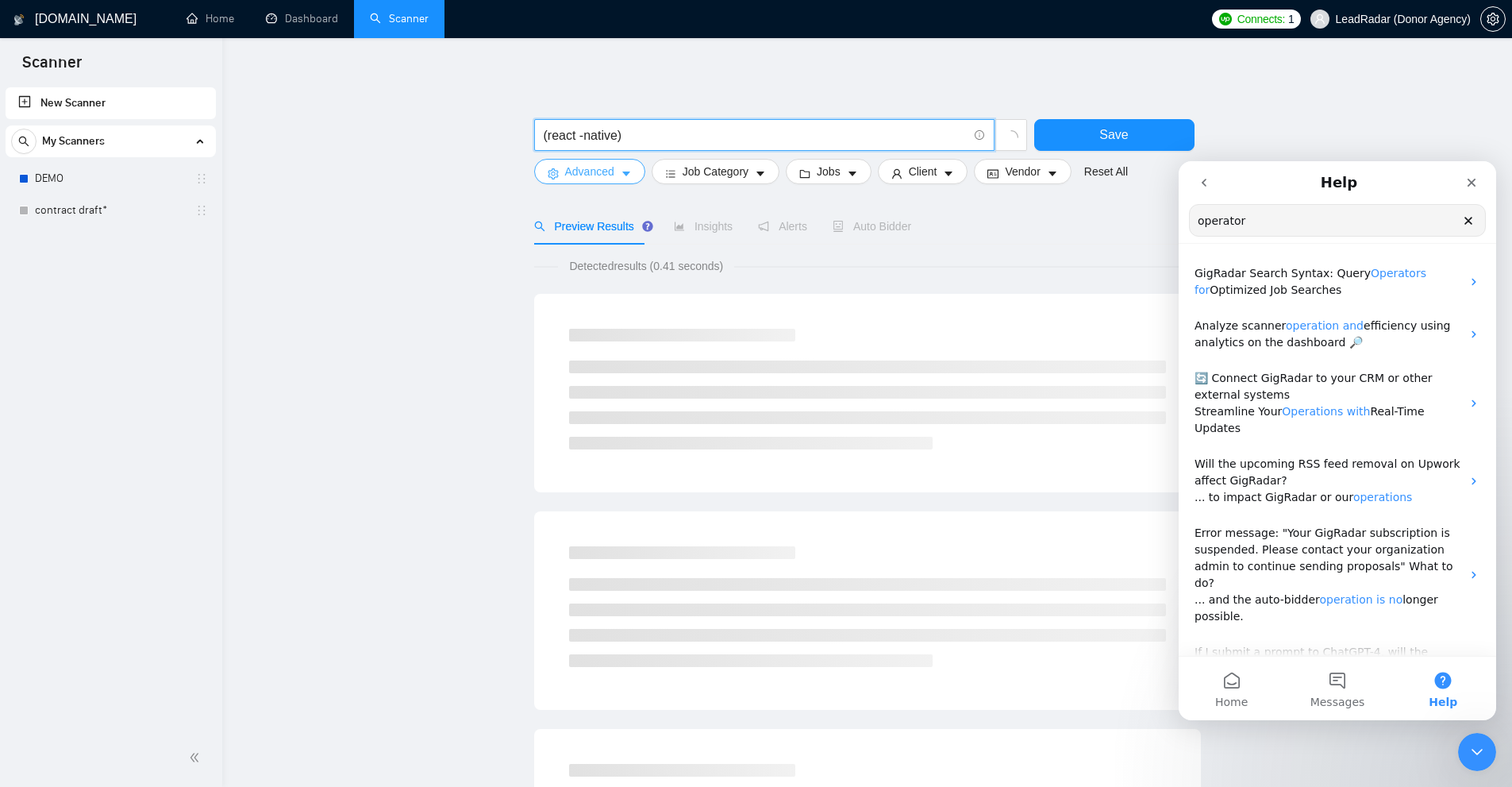
type input "(react -native)"
click at [587, 171] on span "Advanced" at bounding box center [589, 170] width 49 height 17
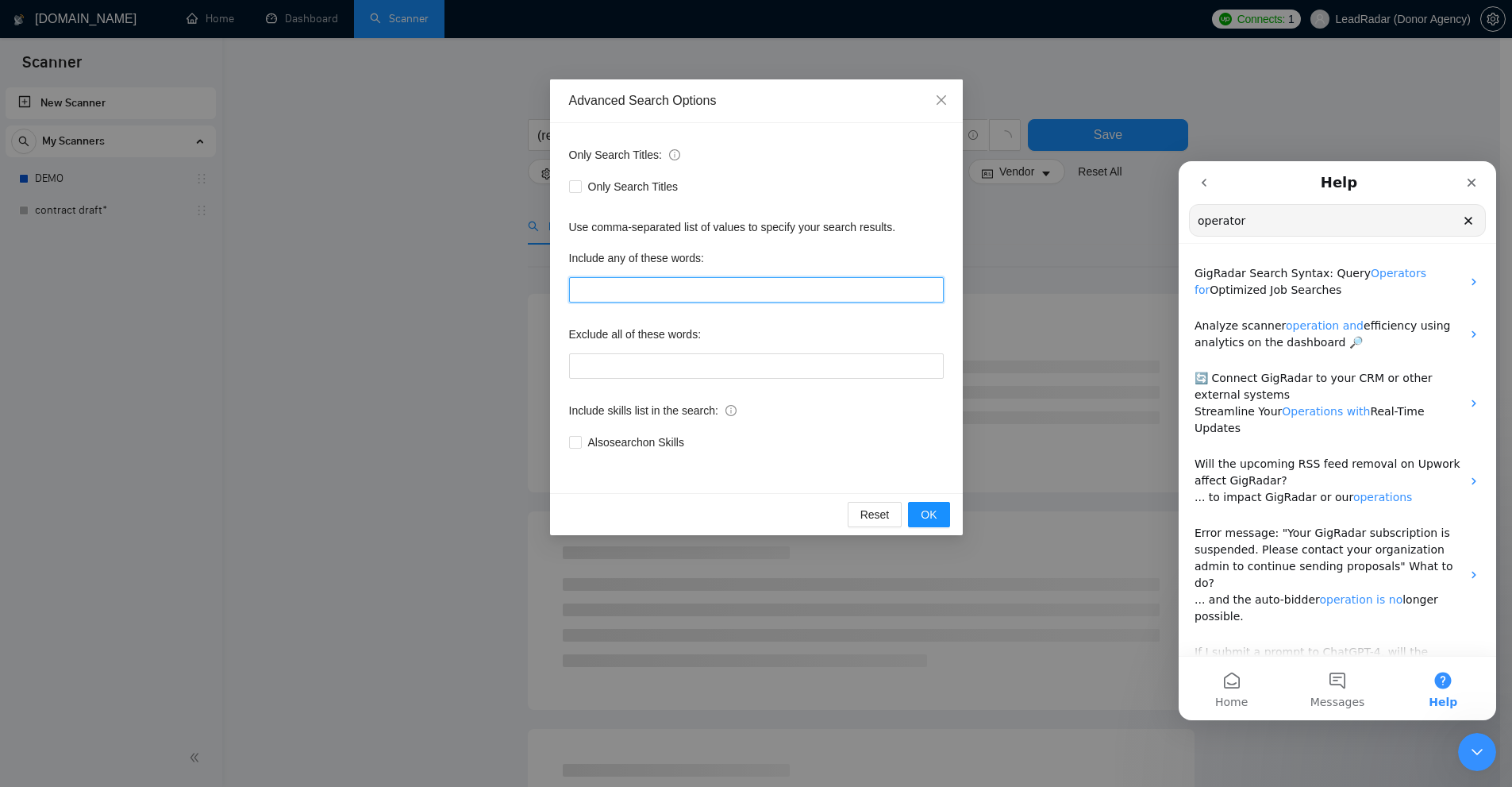
click at [302, 665] on input "text" at bounding box center [296, 671] width 13 height 13
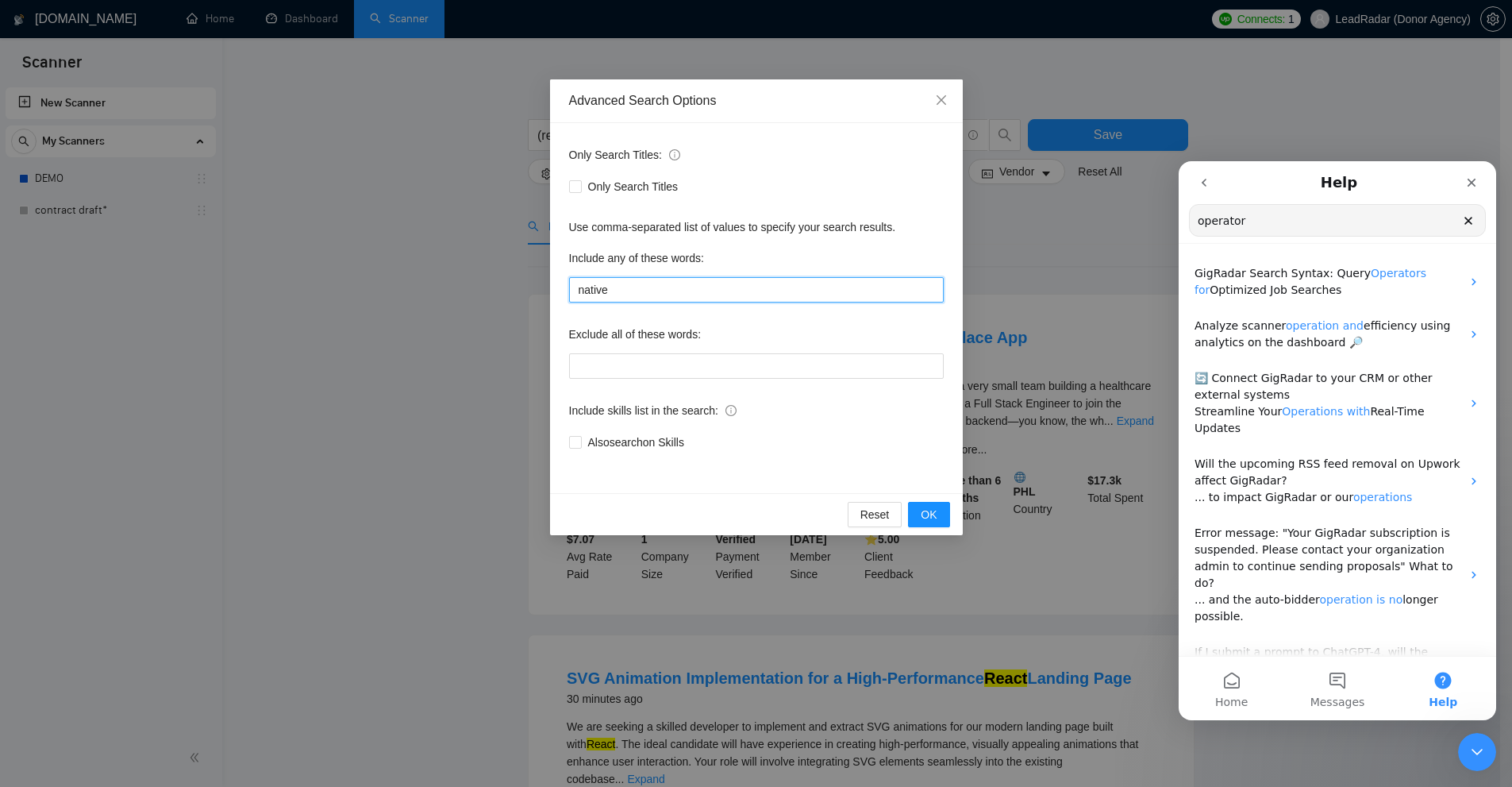
type input "native"
click at [277, 345] on div "Advanced Search Options Only Search Titles: Only Search Titles Use comma-separa…" at bounding box center [756, 394] width 1512 height 787
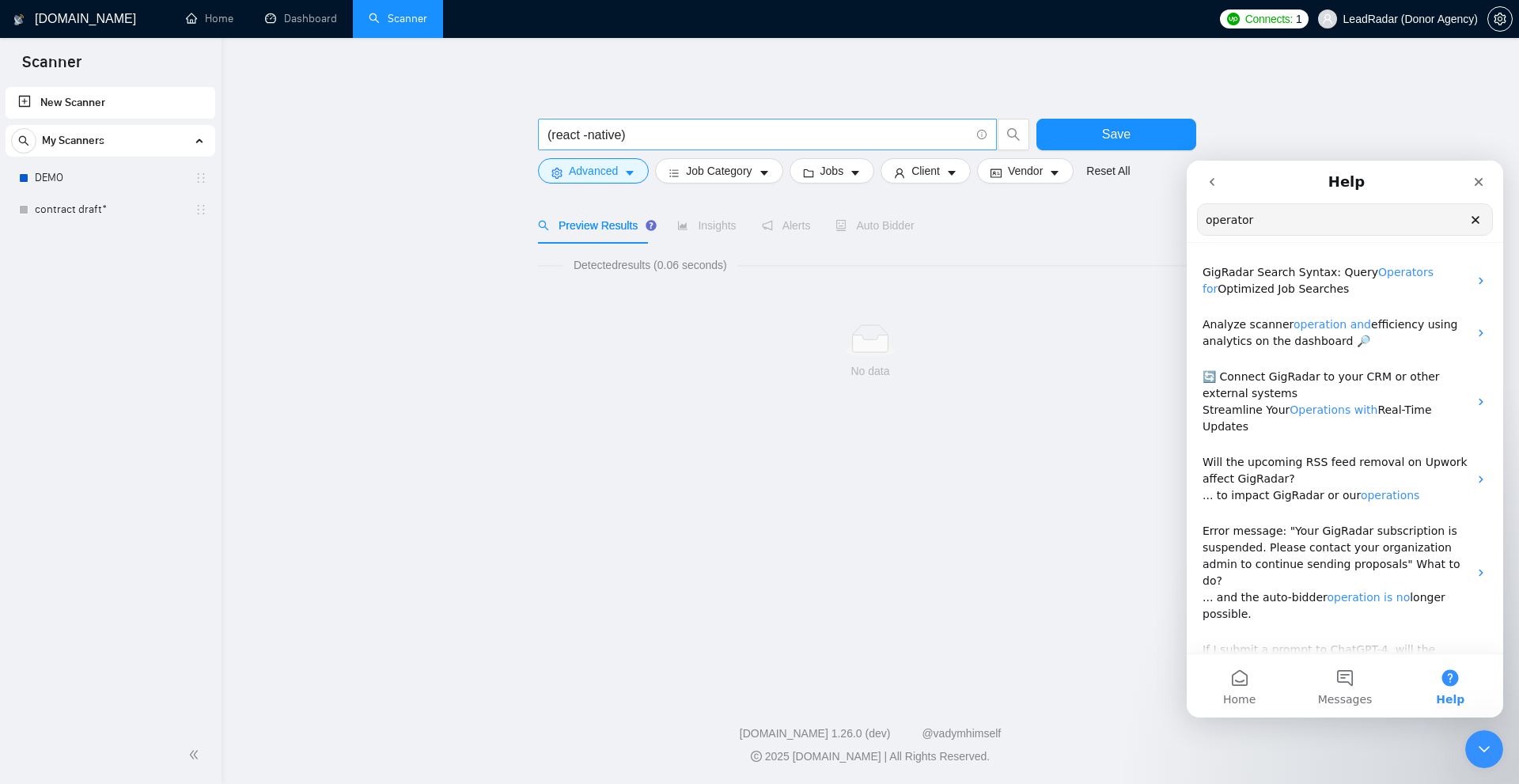
click at [577, 131] on input "(react -native)" at bounding box center [759, 135] width 423 height 20
drag, startPoint x: 620, startPoint y: 136, endPoint x: 568, endPoint y: 136, distance: 52.0
click at [568, 136] on input "(react -native)" at bounding box center [759, 135] width 423 height 20
click at [582, 176] on span "Advanced" at bounding box center [594, 170] width 49 height 17
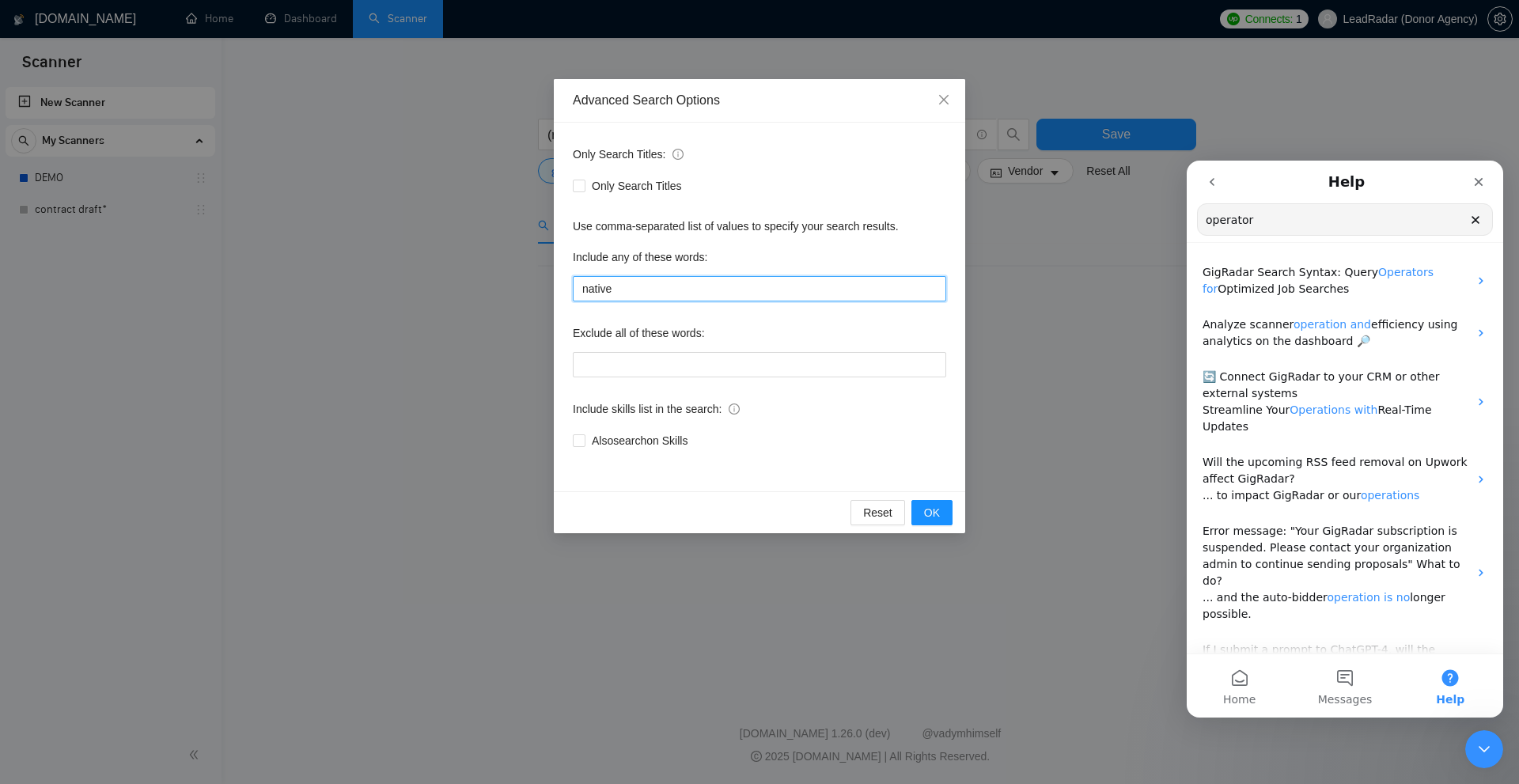
drag, startPoint x: 645, startPoint y: 283, endPoint x: 444, endPoint y: 288, distance: 201.1
click at [454, 291] on div "Advanced Search Options Only Search Titles: Only Search Titles Use comma-separa…" at bounding box center [759, 392] width 1519 height 784
click at [444, 288] on div "Advanced Search Options Only Search Titles: Only Search Titles Use comma-separa…" at bounding box center [759, 392] width 1519 height 784
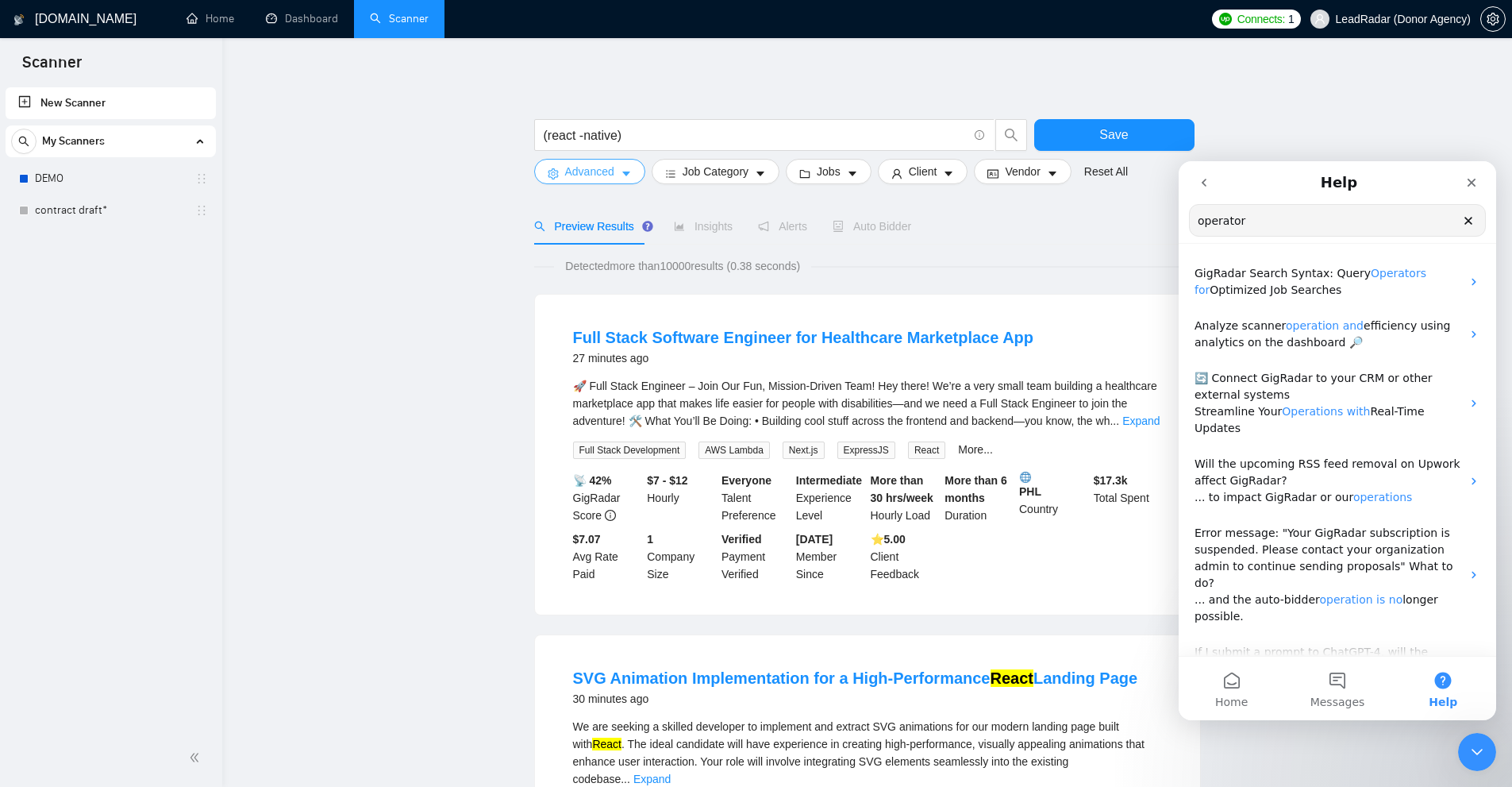
scroll to position [238, 0]
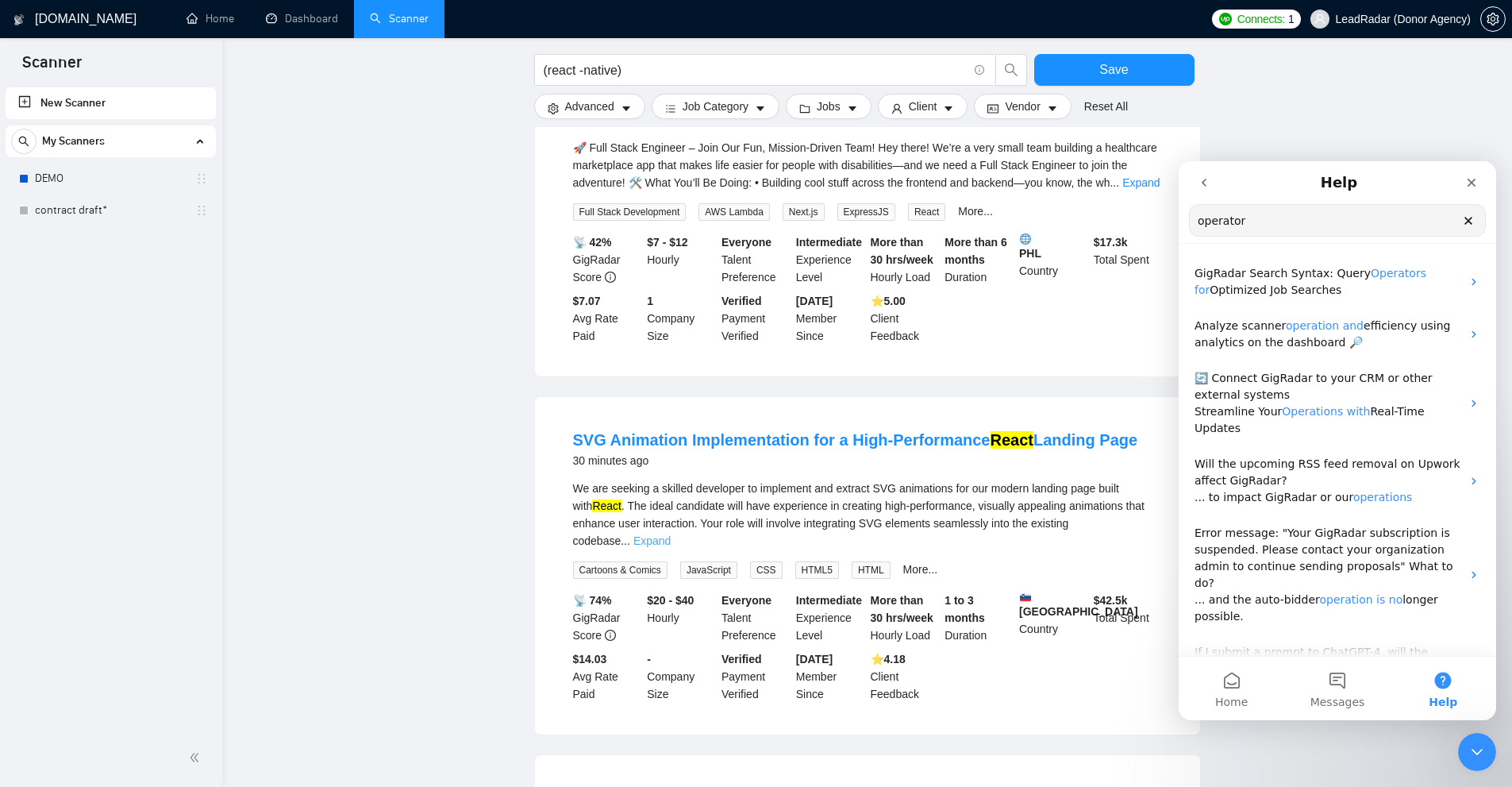
click at [671, 534] on link "Expand" at bounding box center [652, 540] width 37 height 13
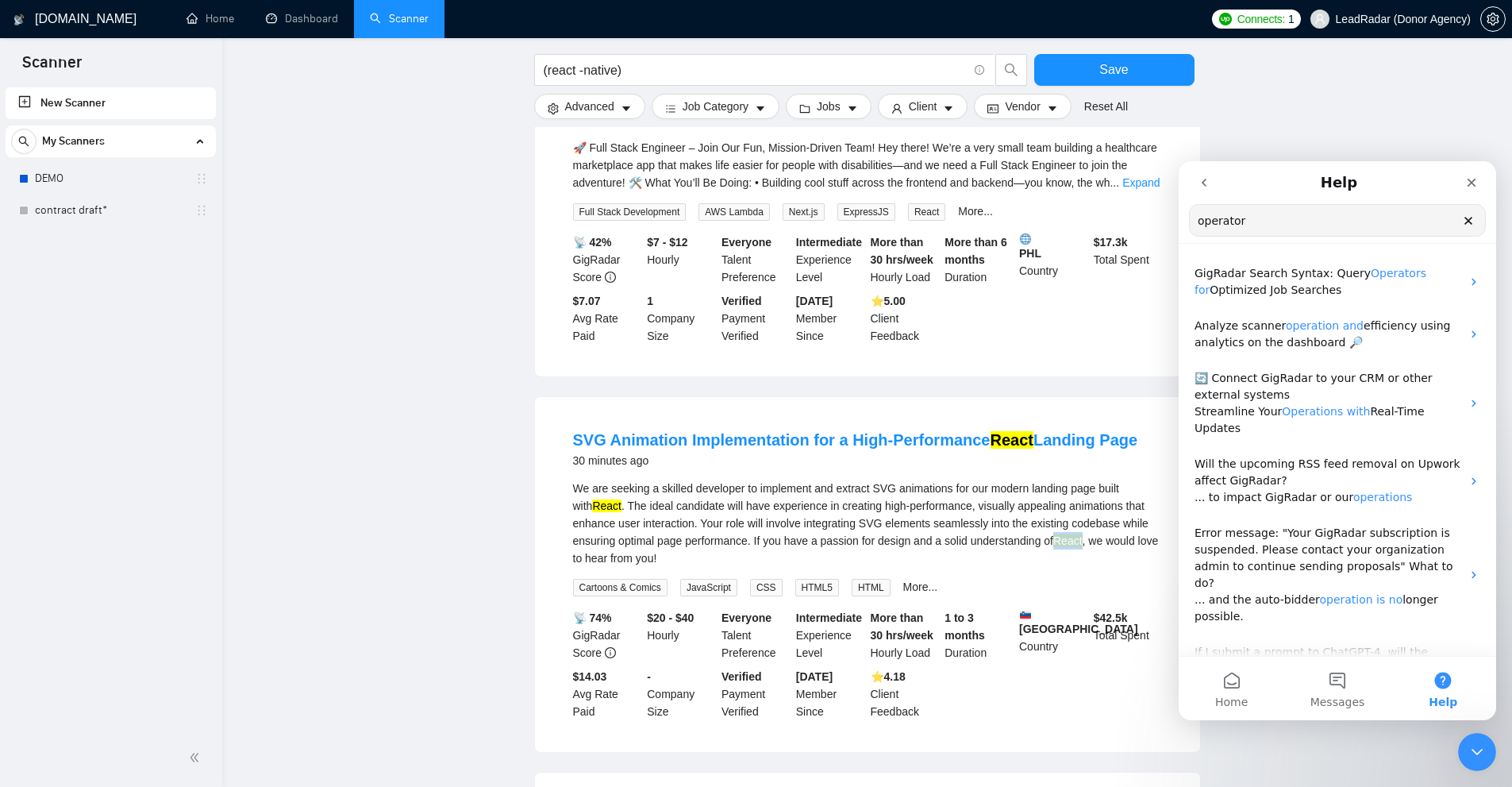
drag, startPoint x: 1054, startPoint y: 539, endPoint x: 1081, endPoint y: 537, distance: 27.1
click at [1081, 537] on div "We are seeking a skilled developer to implement and extract SVG animations for …" at bounding box center [867, 523] width 589 height 87
click at [1081, 537] on mark "React" at bounding box center [1068, 540] width 29 height 13
drag, startPoint x: 1081, startPoint y: 533, endPoint x: 1011, endPoint y: 541, distance: 70.5
click at [1017, 535] on div "We are seeking a skilled developer to implement and extract SVG animations for …" at bounding box center [867, 523] width 589 height 87
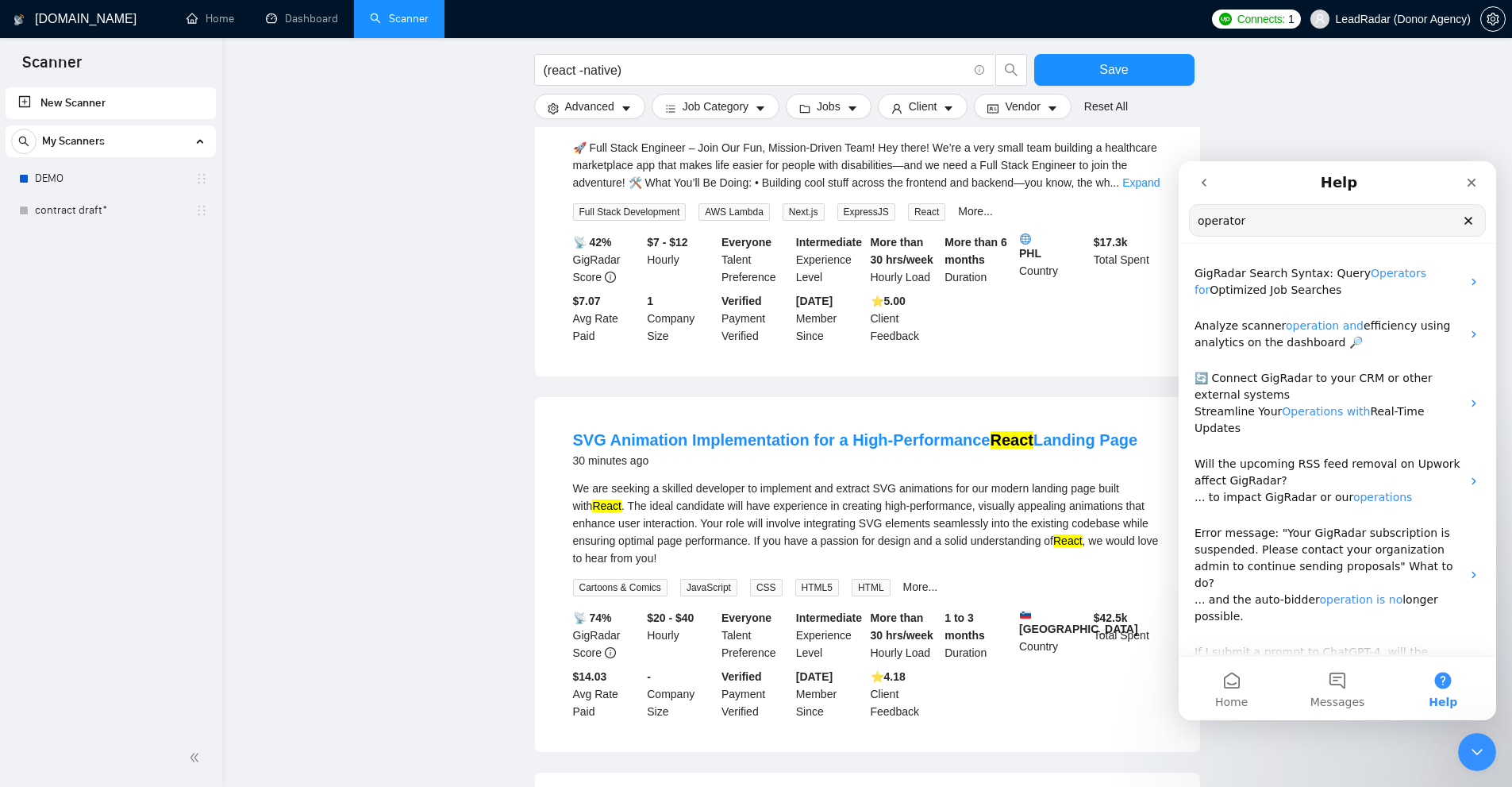
click at [1009, 543] on div "We are seeking a skilled developer to implement and extract SVG animations for …" at bounding box center [867, 523] width 589 height 87
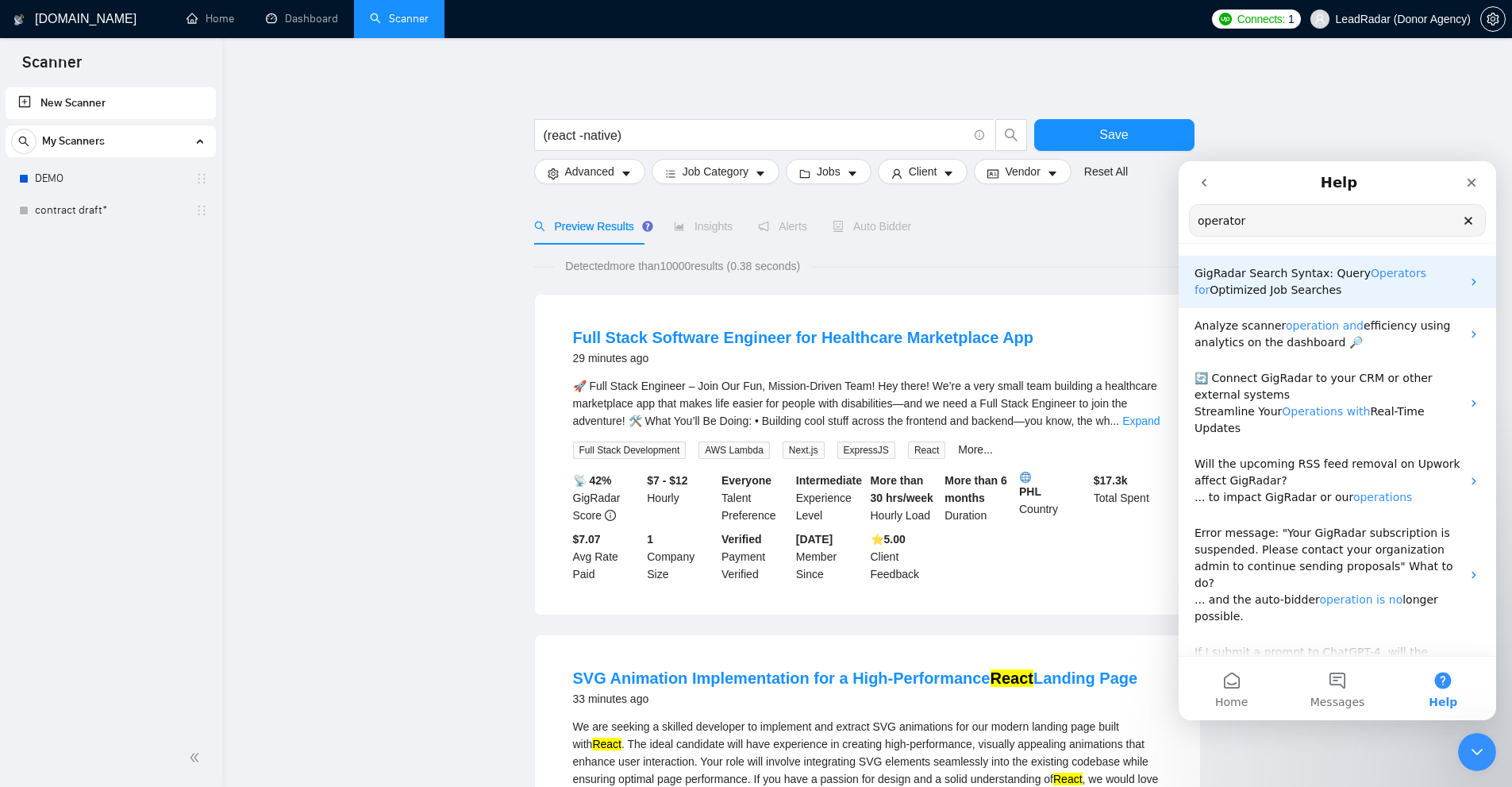
click at [1389, 301] on div "GigRadar Search Syntax: Query Operators for Optimized Job Searches" at bounding box center [1337, 282] width 317 height 53
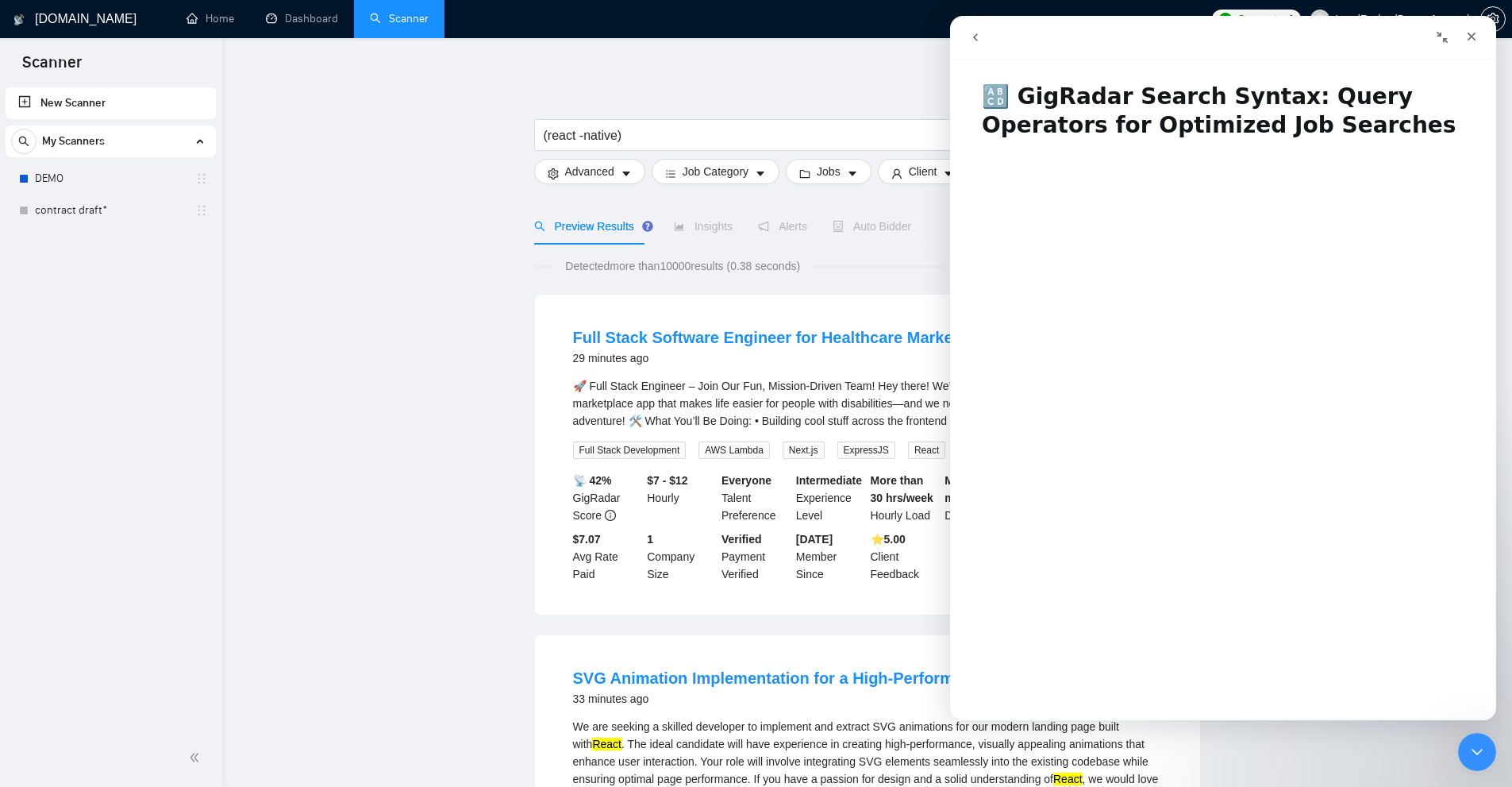
drag, startPoint x: 990, startPoint y: 43, endPoint x: 979, endPoint y: 39, distance: 11.7
click at [980, 39] on button "go back" at bounding box center [974, 37] width 30 height 30
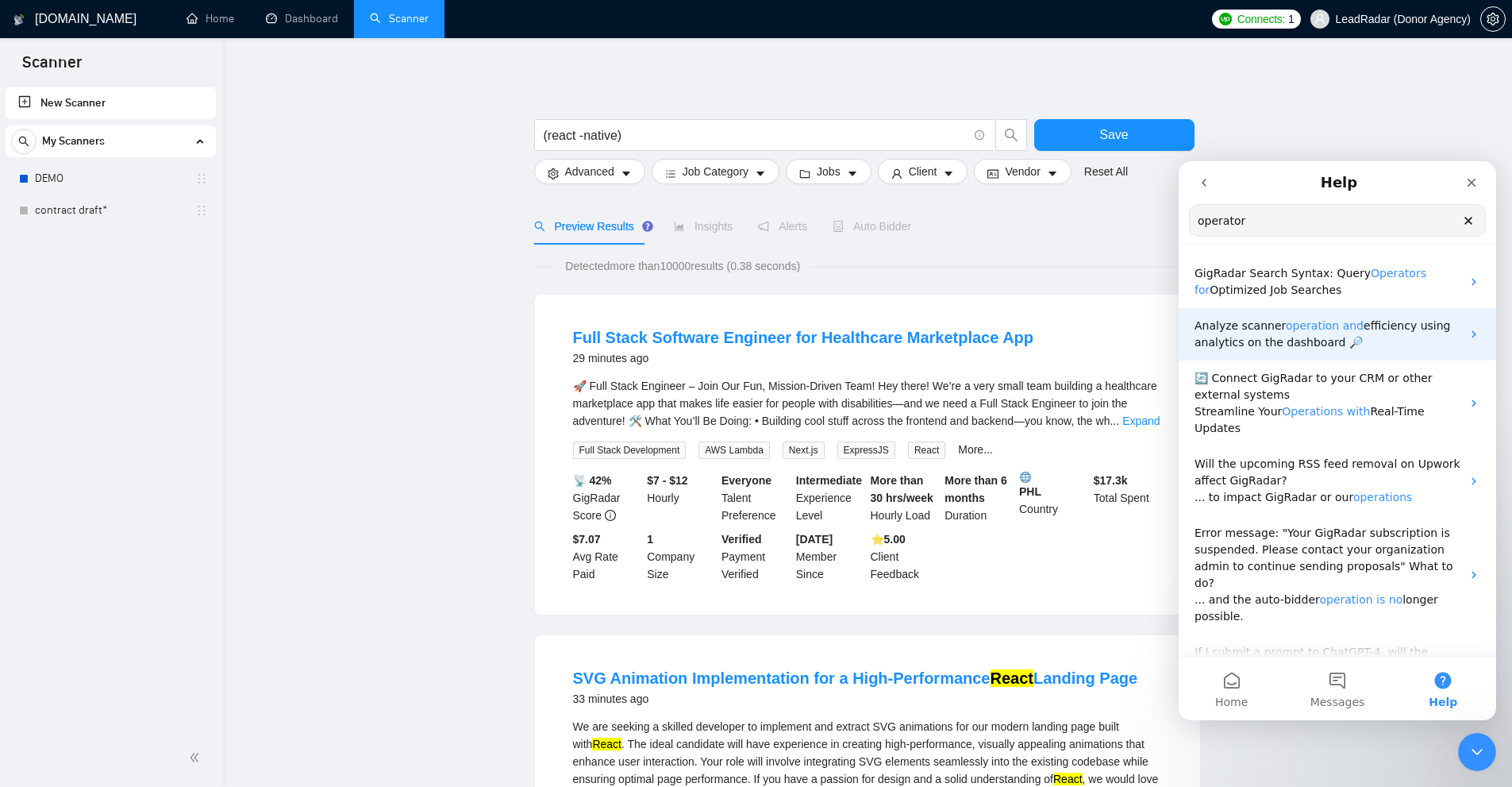
click at [1266, 342] on span "efficiency using analytics on the dashboard 🔎" at bounding box center [1323, 334] width 257 height 29
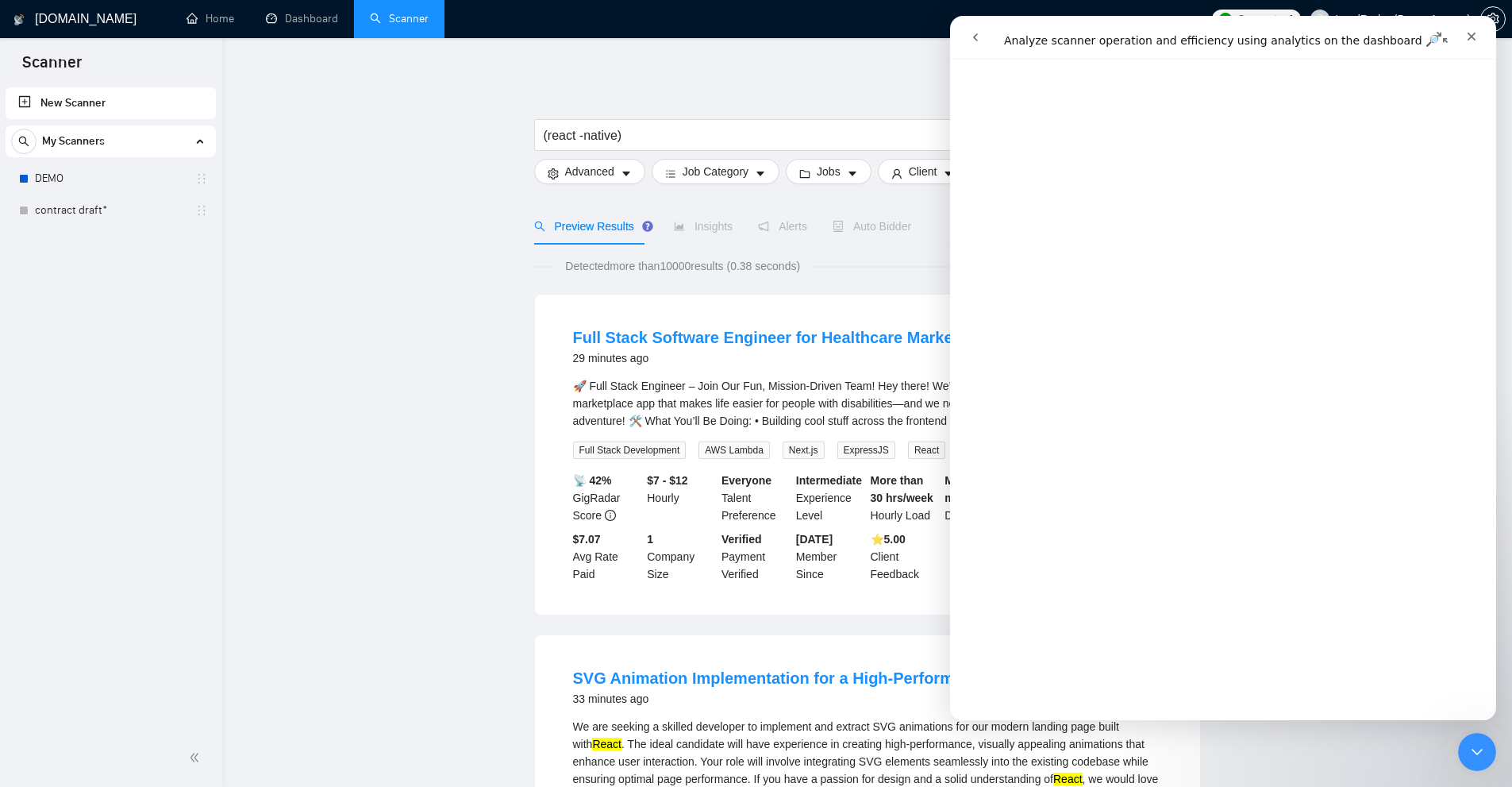
scroll to position [1126, 0]
click at [969, 42] on icon "go back" at bounding box center [975, 37] width 13 height 13
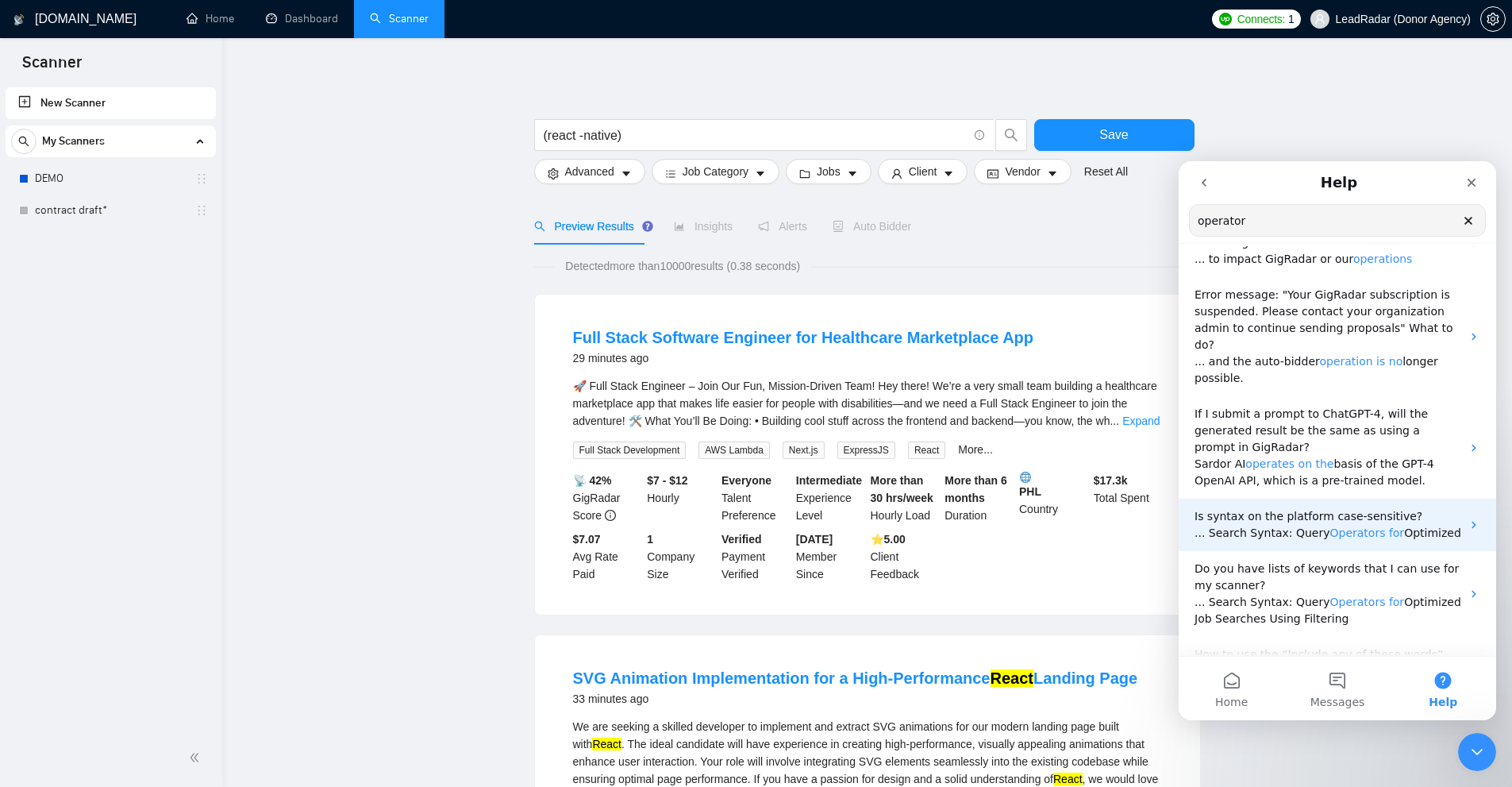
scroll to position [324, 0]
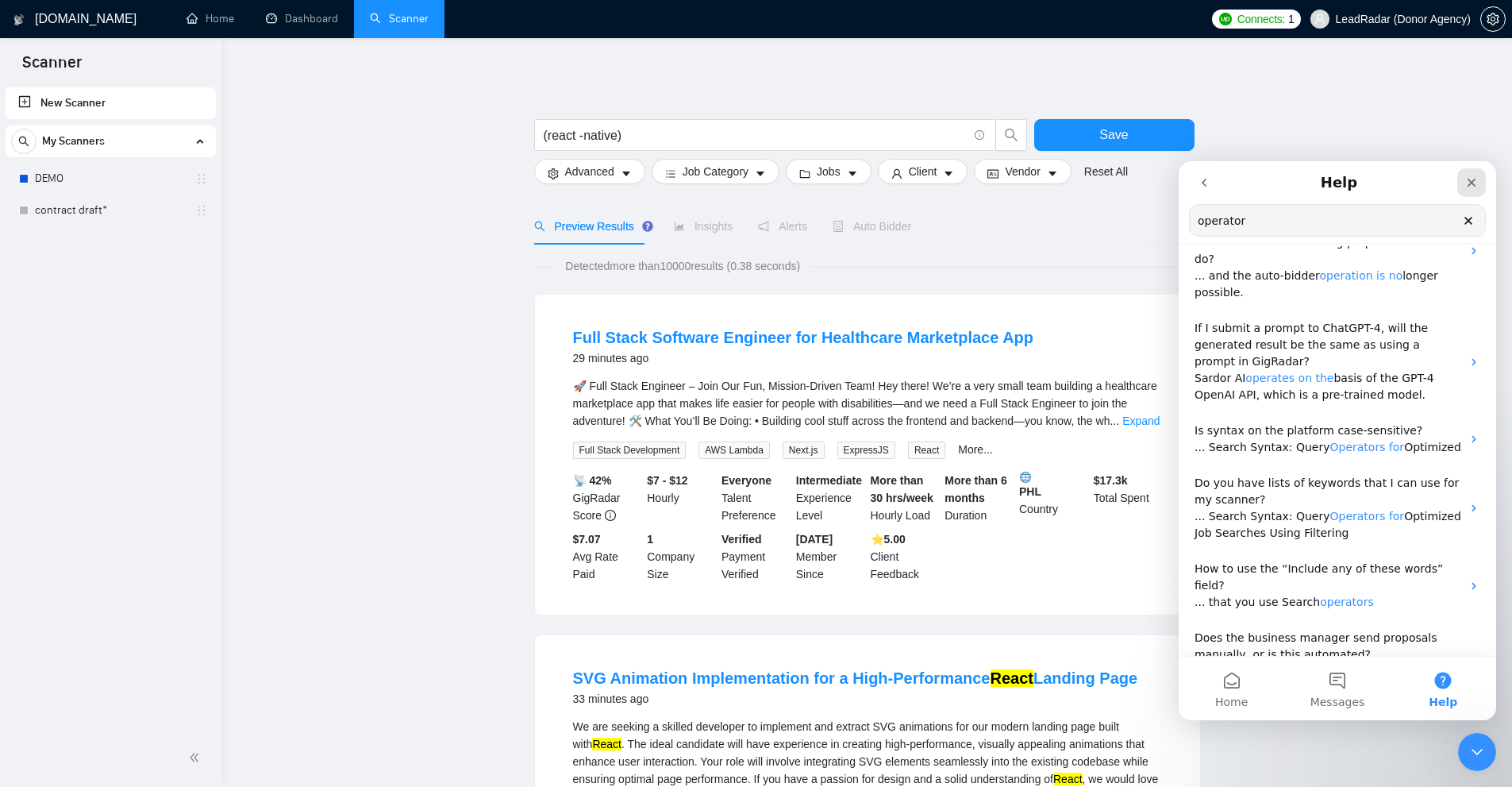
click at [1463, 180] on div "Close" at bounding box center [1472, 183] width 29 height 29
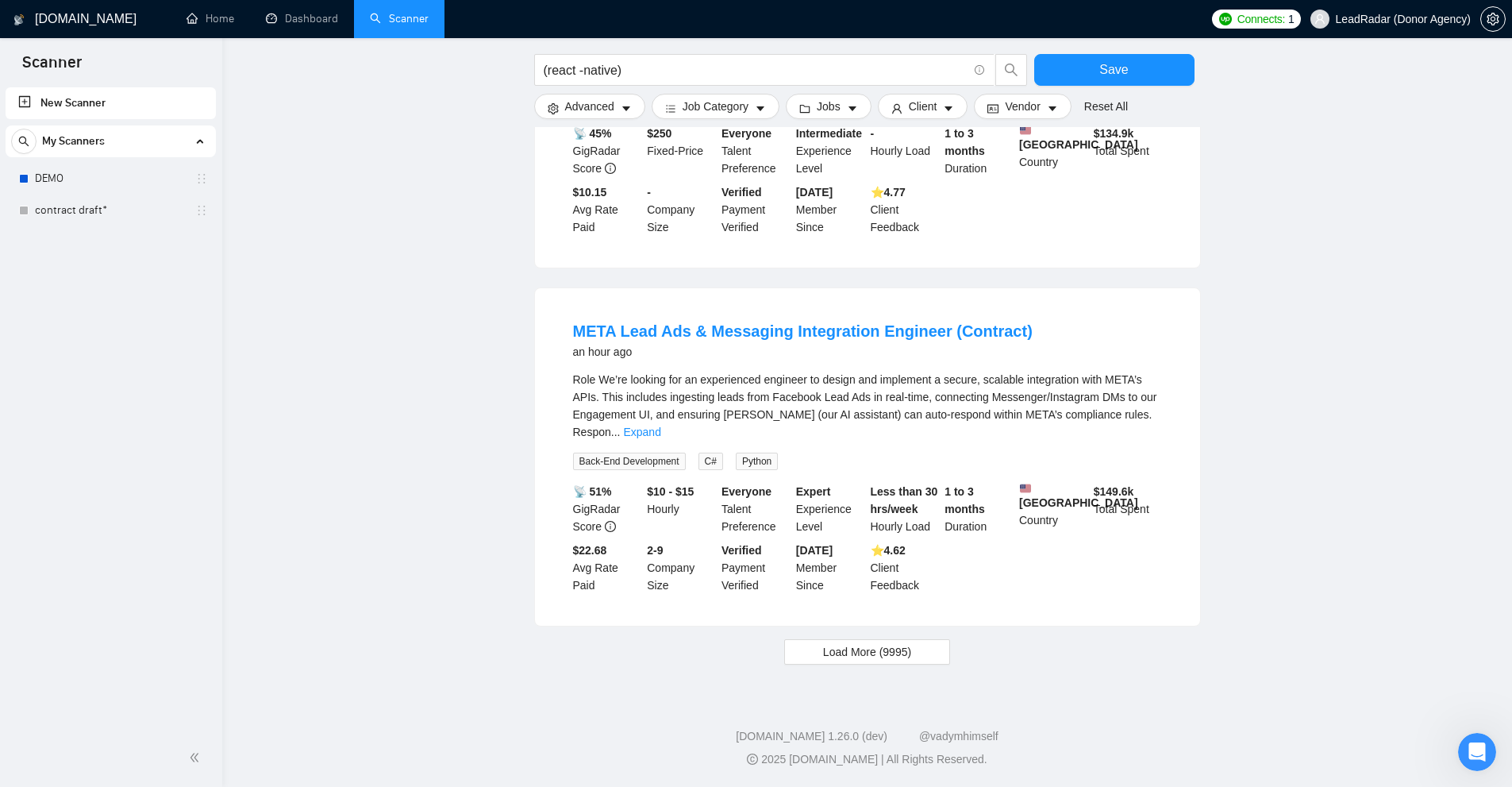
scroll to position [0, 0]
